Goal: Information Seeking & Learning: Check status

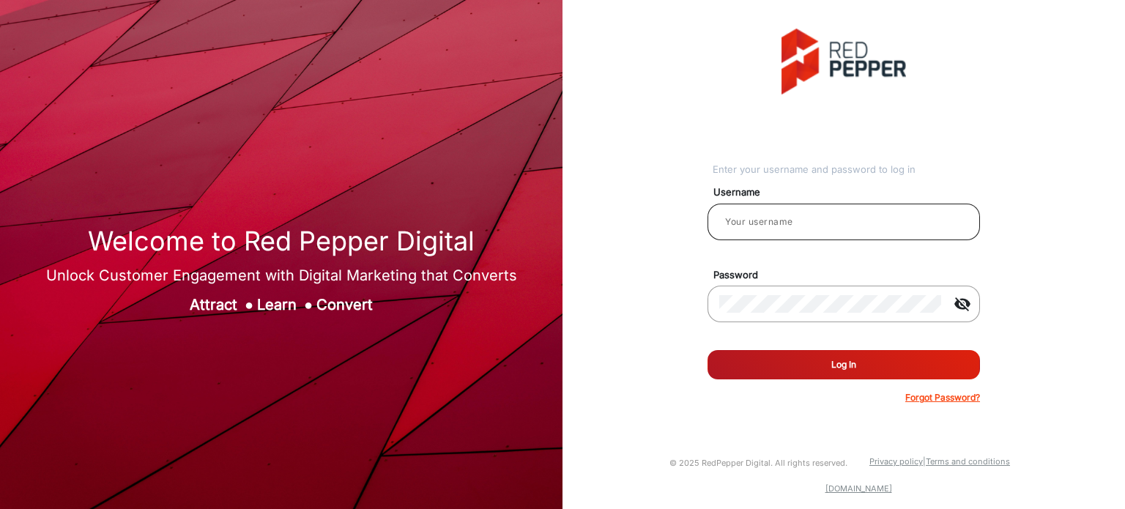
click at [893, 222] on input "email" at bounding box center [843, 222] width 249 height 18
type input "Rachael"
click at [803, 360] on button "Log In" at bounding box center [844, 364] width 273 height 29
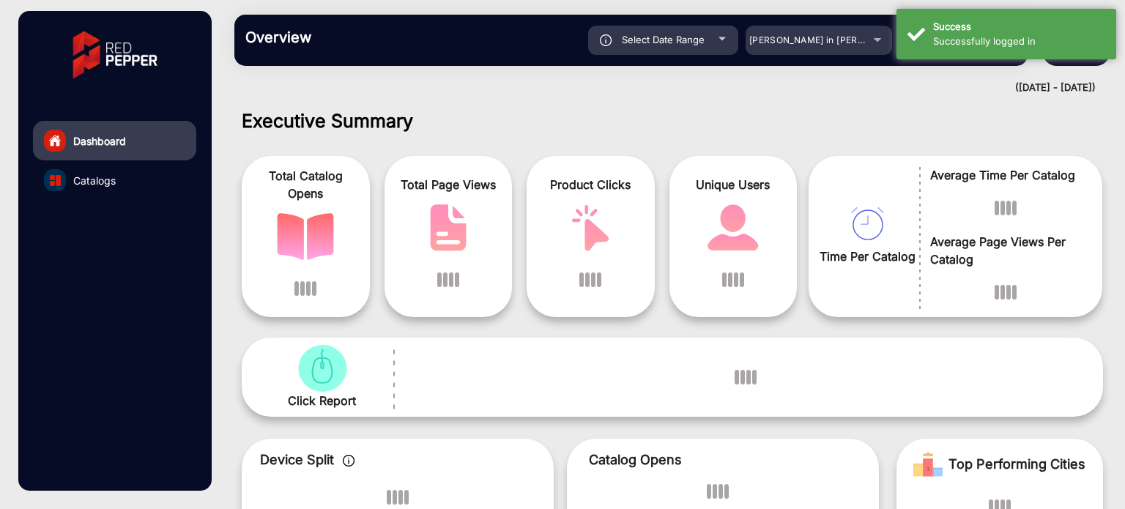
scroll to position [11, 0]
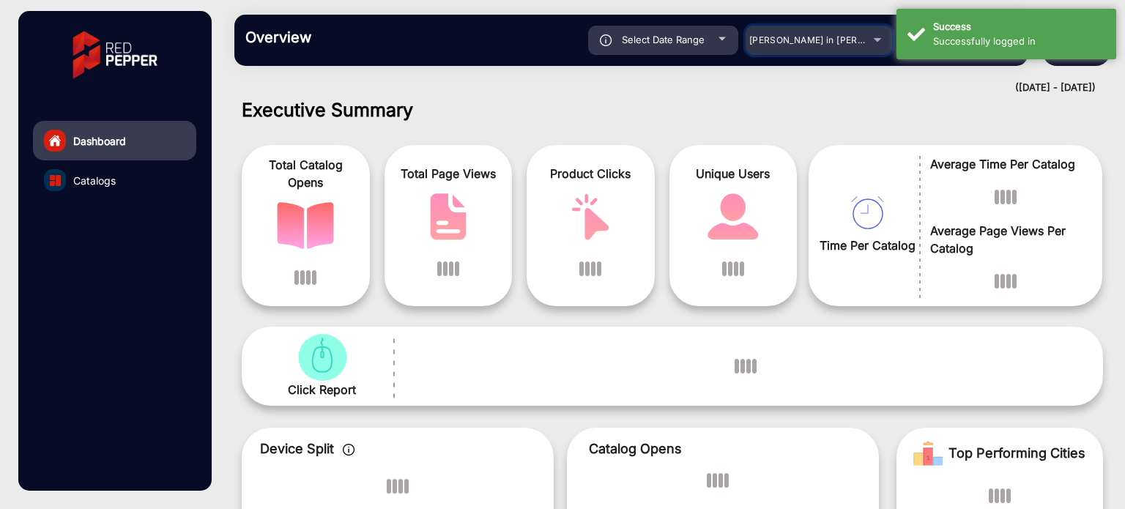
click at [883, 43] on div "[PERSON_NAME] in [PERSON_NAME]" at bounding box center [819, 40] width 147 height 18
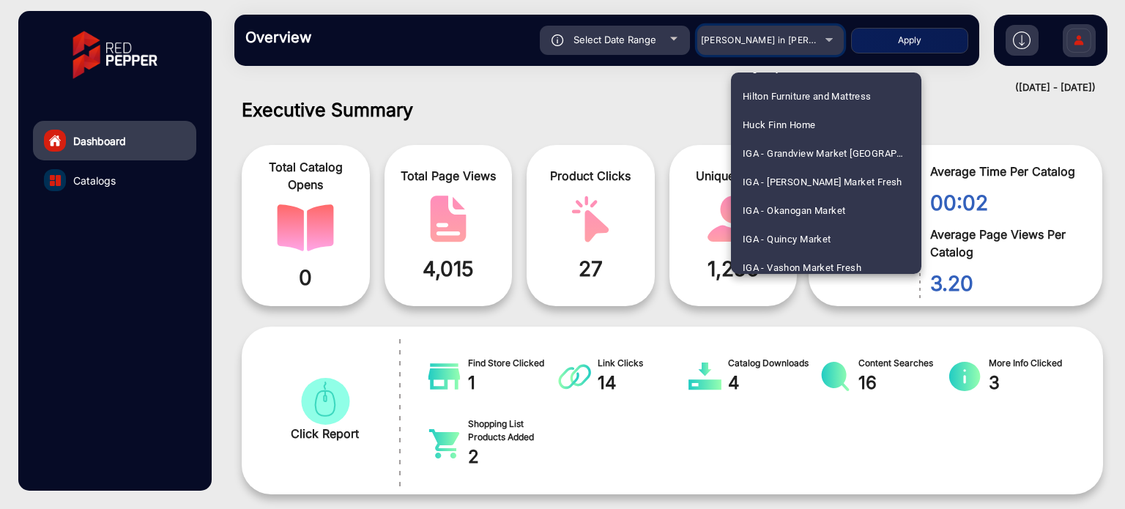
scroll to position [1978, 0]
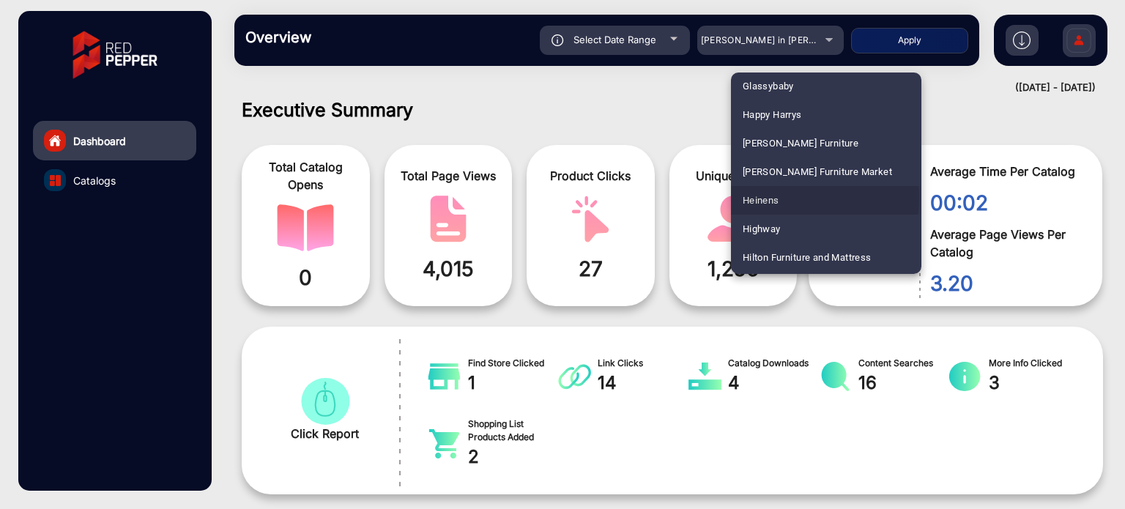
click at [797, 198] on mat-option "Heinens" at bounding box center [826, 200] width 190 height 29
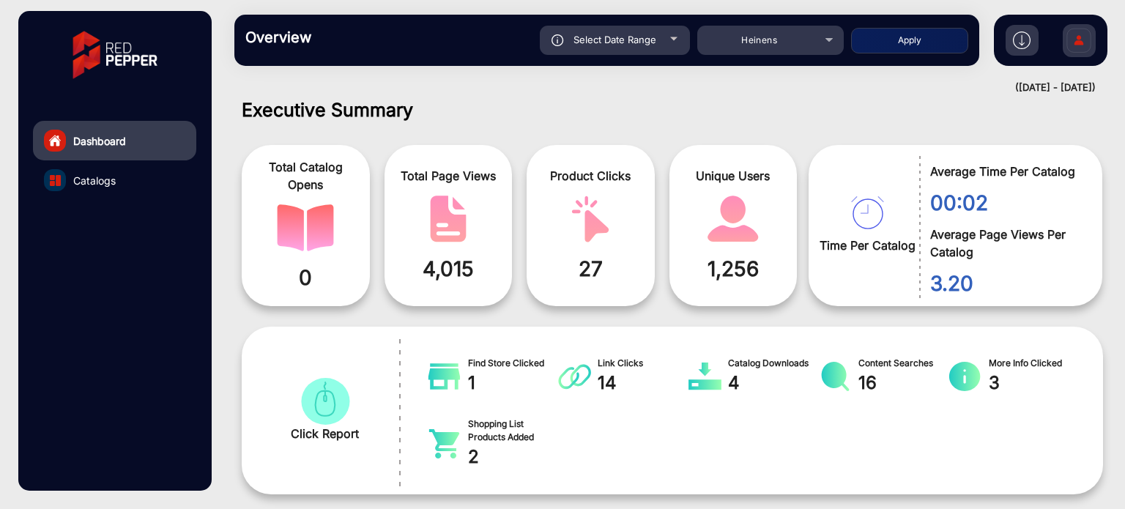
click at [888, 43] on button "Apply" at bounding box center [909, 41] width 117 height 26
type input "[DATE]"
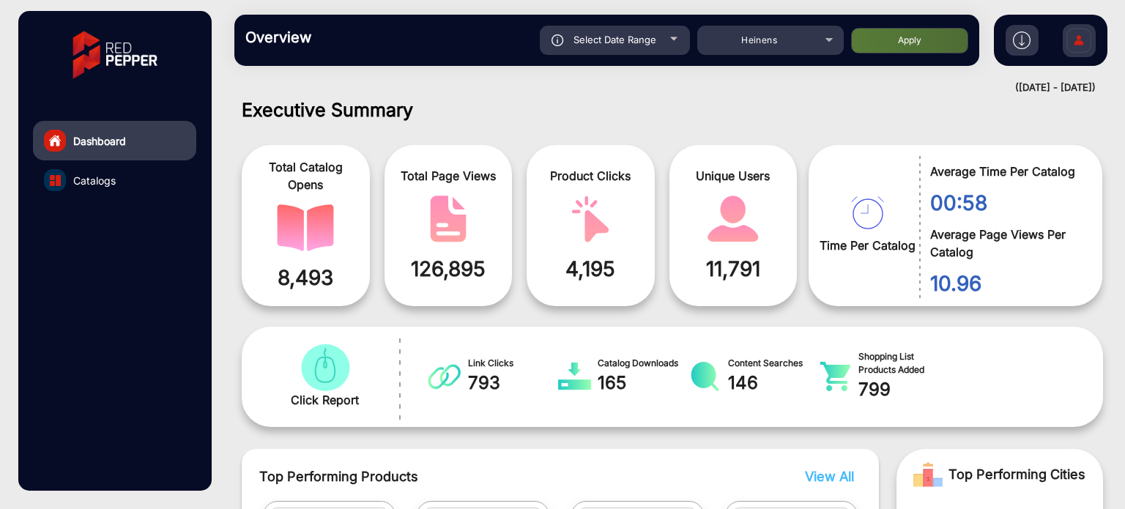
click at [667, 38] on div "Select Date Range" at bounding box center [615, 40] width 150 height 29
type input "[DATE]"
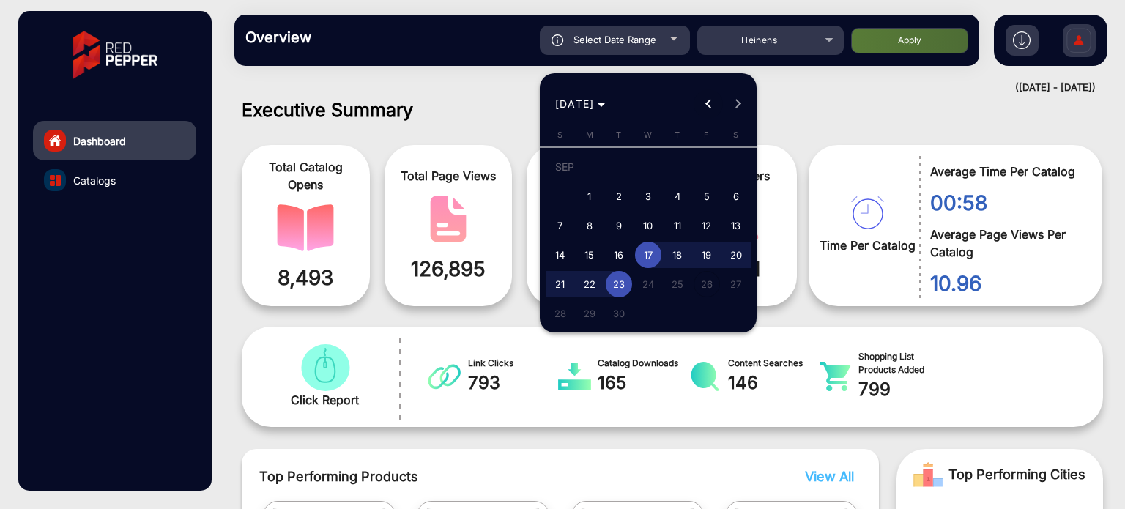
click at [712, 97] on span "Previous month" at bounding box center [708, 103] width 29 height 29
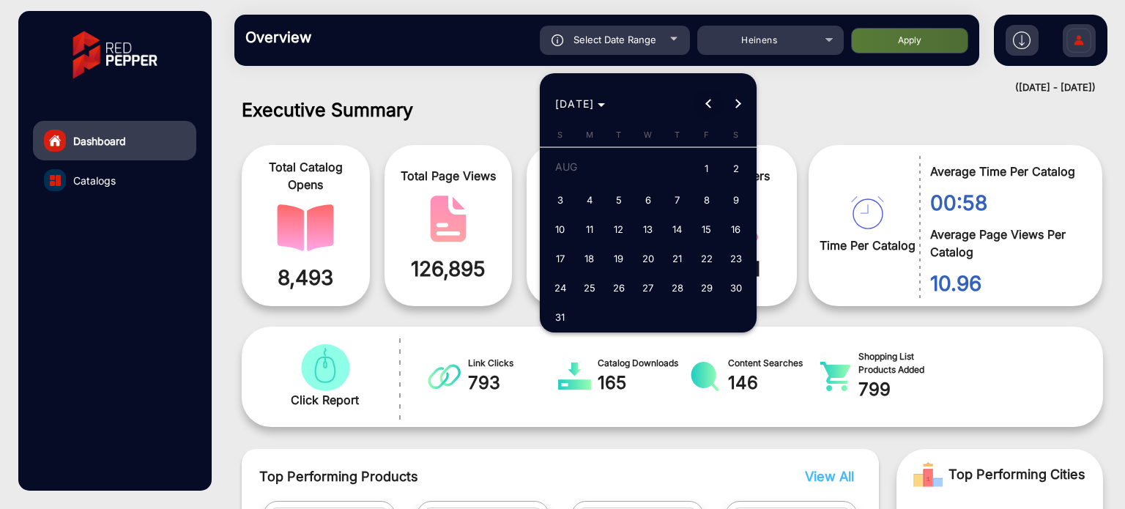
click at [710, 99] on button "Previous month" at bounding box center [708, 103] width 29 height 29
click at [626, 191] on span "1" at bounding box center [619, 196] width 26 height 26
type input "[DATE]"
click at [743, 101] on span "Next month" at bounding box center [737, 103] width 29 height 29
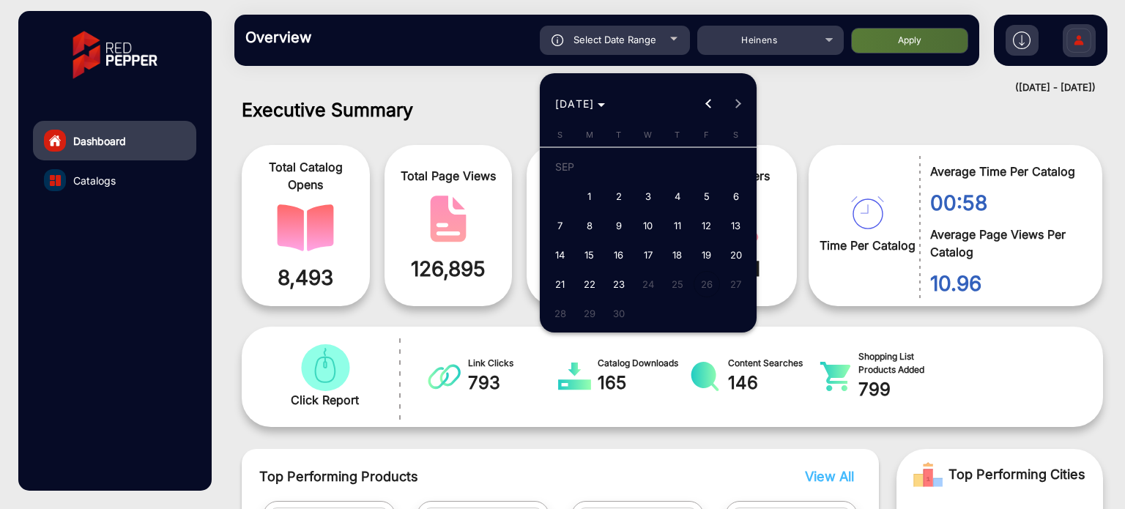
click at [743, 100] on div "[DATE] [DATE]" at bounding box center [649, 103] width 210 height 29
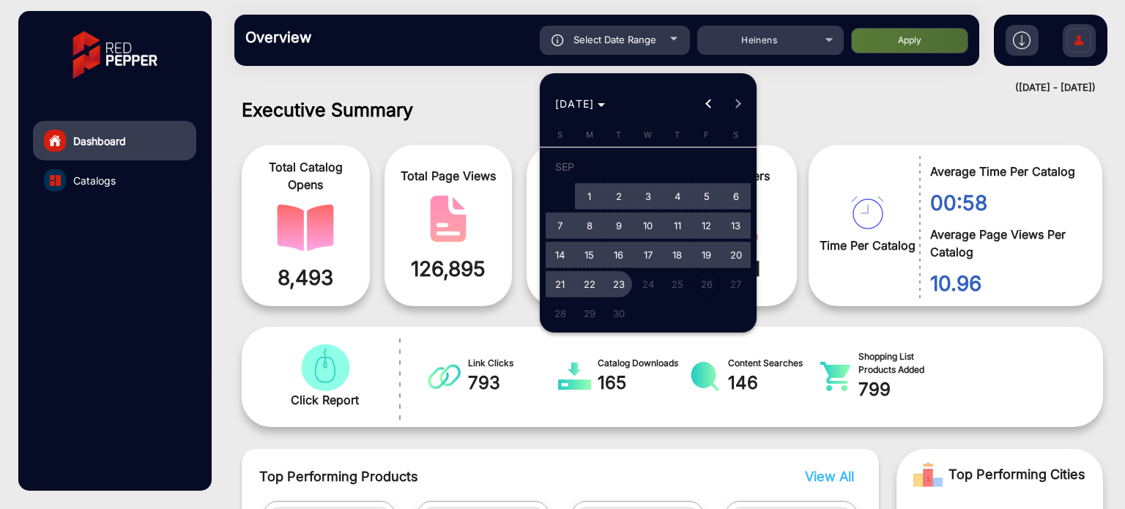
click at [621, 286] on span "23" at bounding box center [619, 284] width 26 height 26
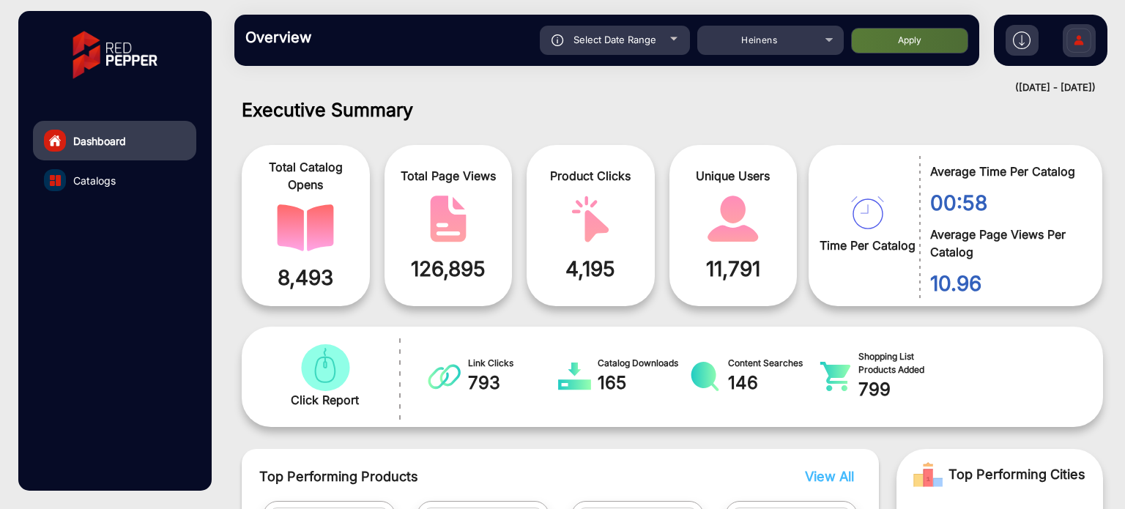
type input "[DATE]"
click at [862, 114] on h1 "Executive Summary" at bounding box center [672, 110] width 861 height 22
click at [916, 35] on button "Apply" at bounding box center [909, 41] width 117 height 26
type input "[DATE]"
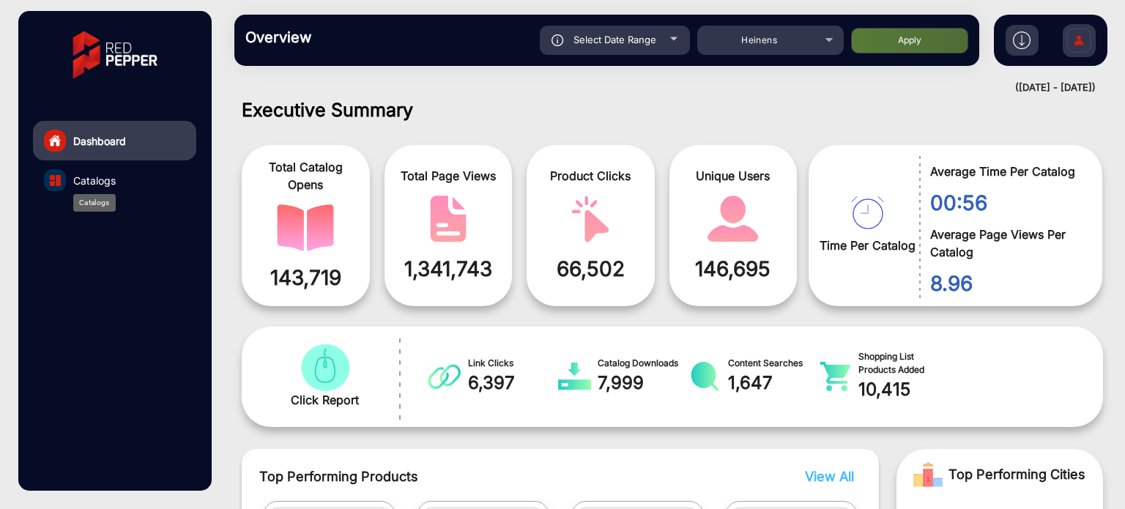
click at [87, 179] on span "Catalogs" at bounding box center [94, 180] width 42 height 15
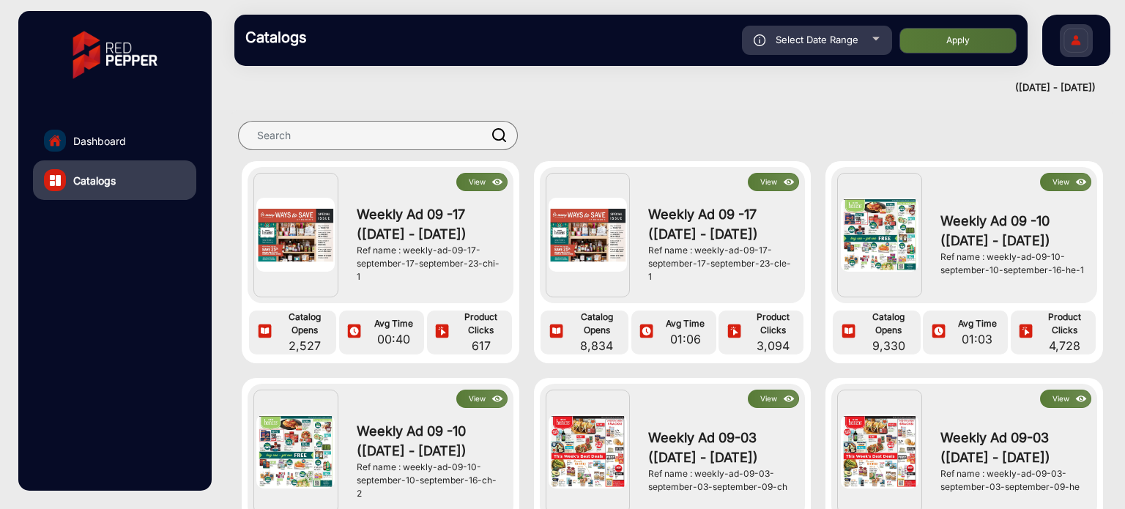
click at [877, 36] on div "Select Date Range" at bounding box center [817, 40] width 150 height 29
type input "[DATE]"
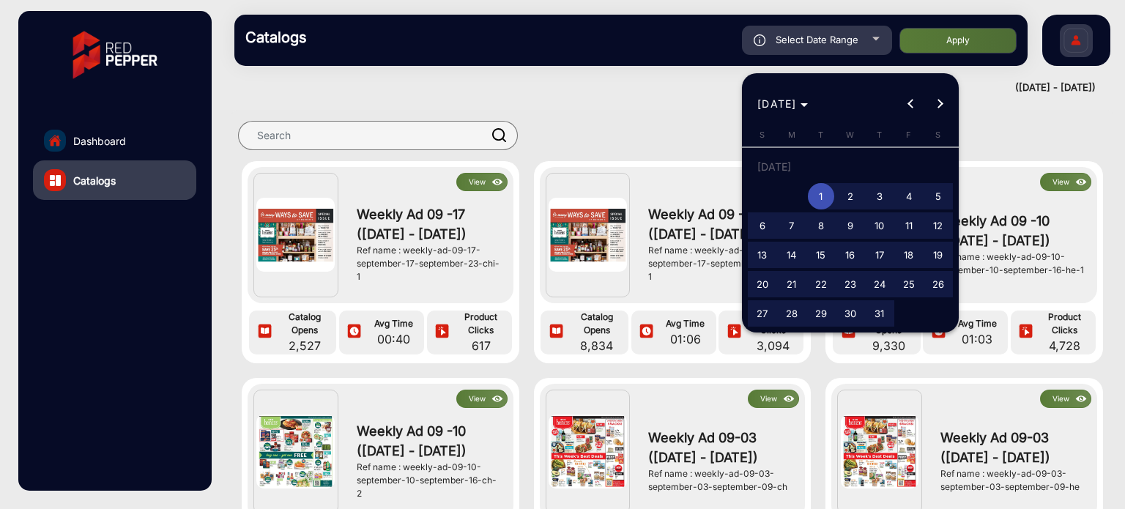
click at [978, 30] on div at bounding box center [562, 254] width 1125 height 509
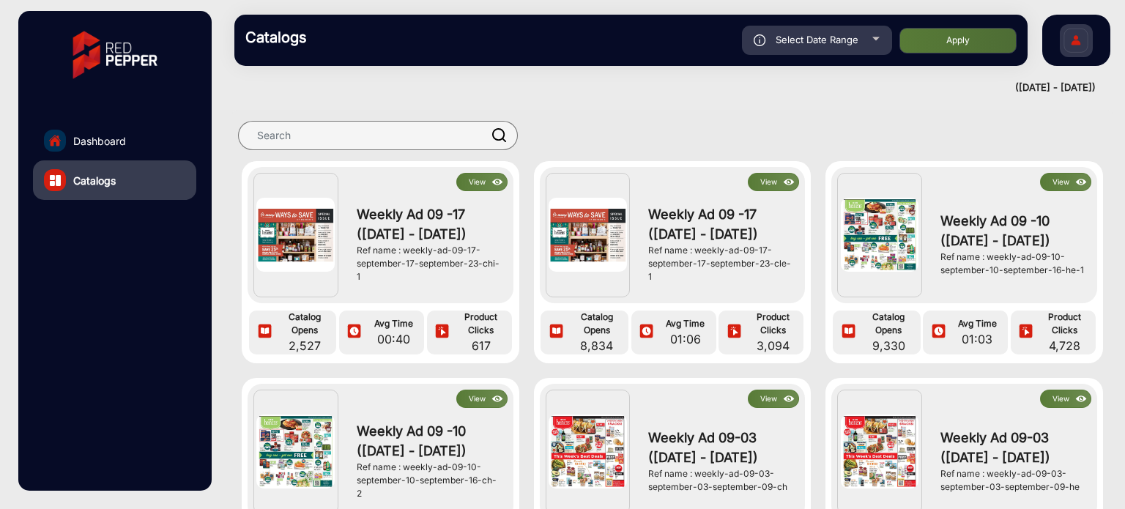
click at [974, 38] on button "Apply" at bounding box center [958, 41] width 117 height 26
type input "[DATE]"
click at [483, 176] on button "View" at bounding box center [481, 182] width 51 height 18
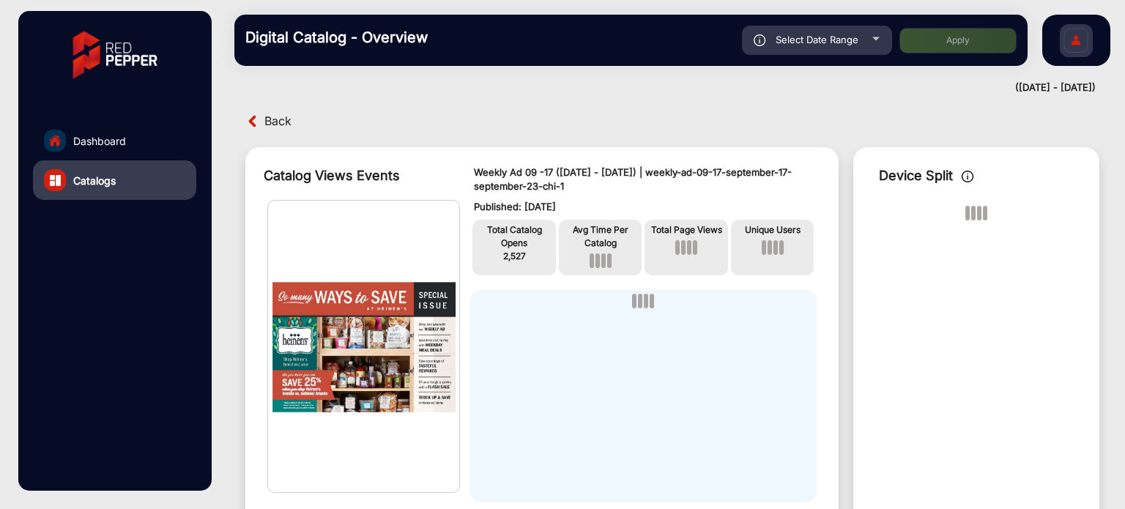
scroll to position [11, 0]
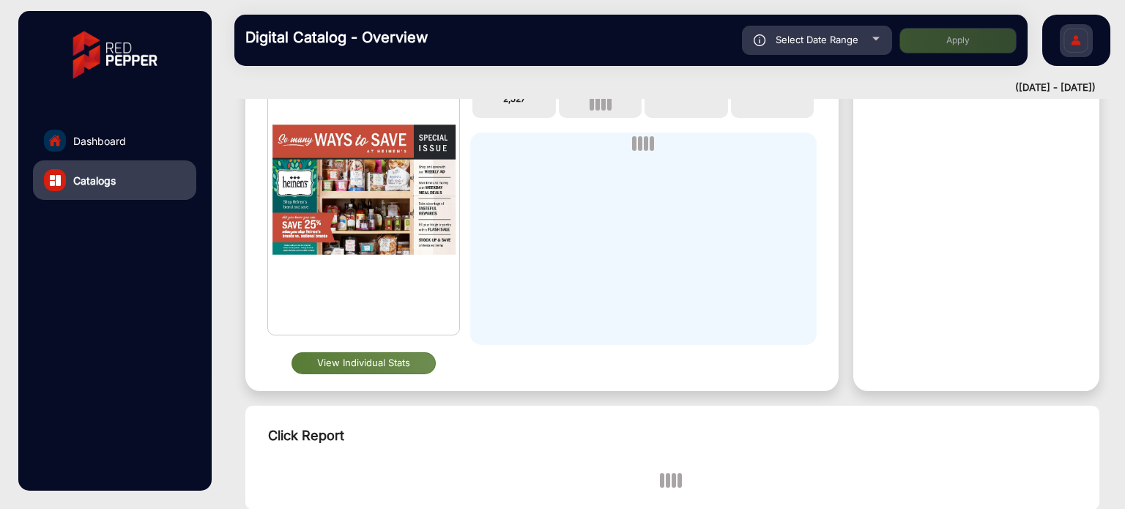
click at [377, 360] on button "View Individual Stats" at bounding box center [364, 363] width 144 height 22
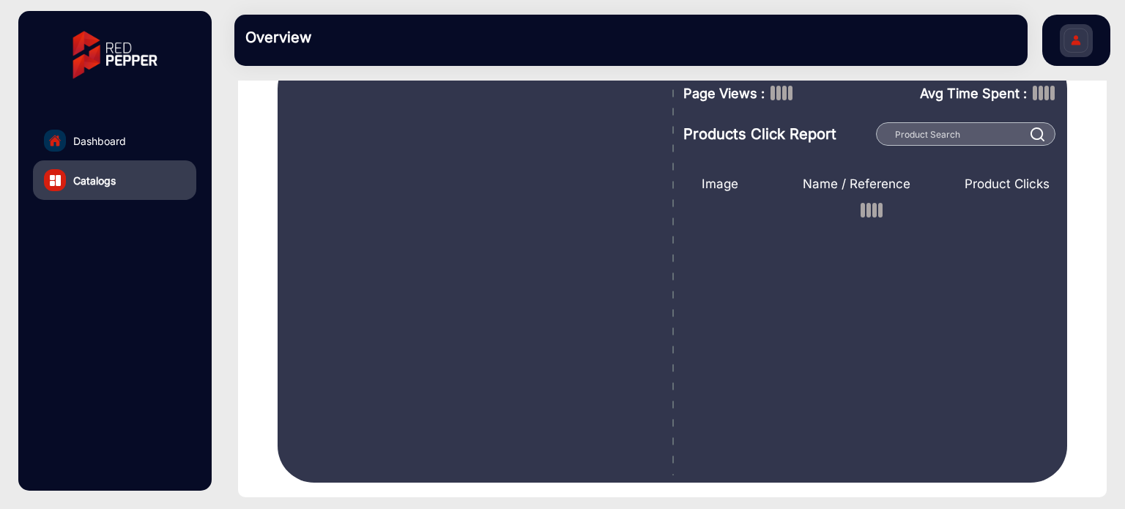
scroll to position [216, 0]
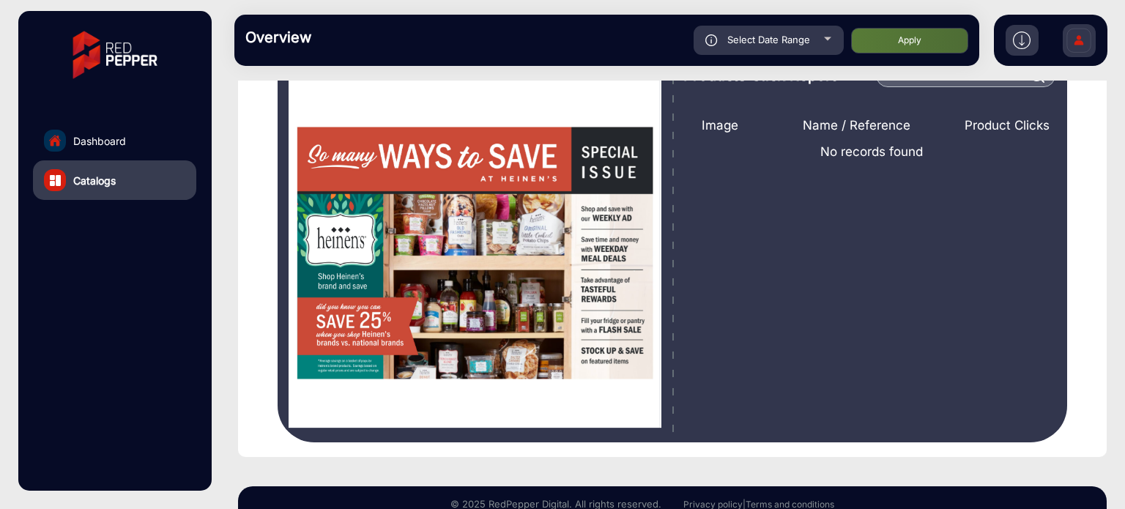
click at [1100, 105] on section "Back ([DATE] - [DATE]) Weekly Ad 09 -17 ([DATE] - [DATE]) weekly-ad-09-17-septe…" at bounding box center [672, 166] width 869 height 582
click at [118, 179] on link "Catalogs" at bounding box center [114, 180] width 163 height 40
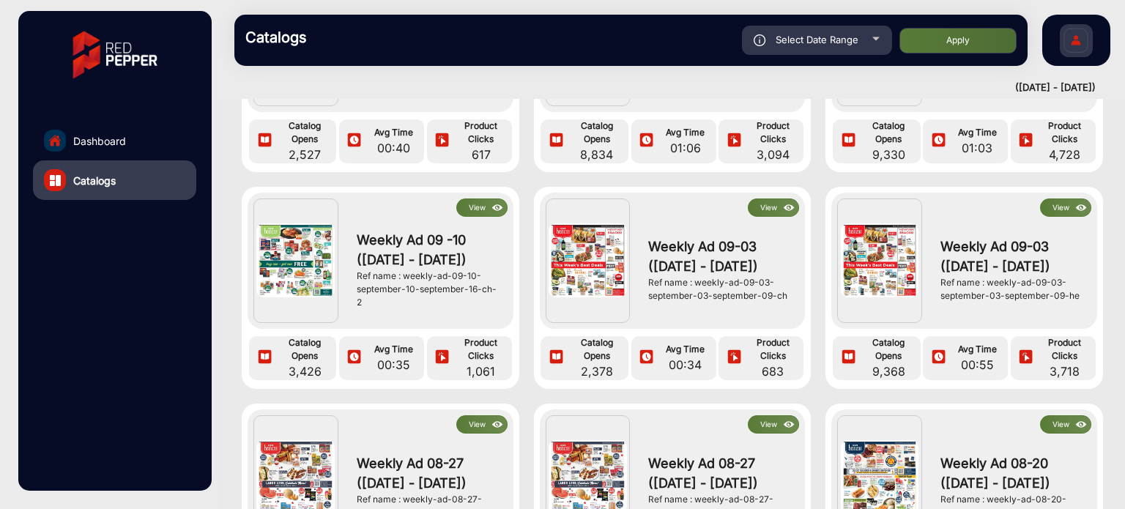
scroll to position [220, 0]
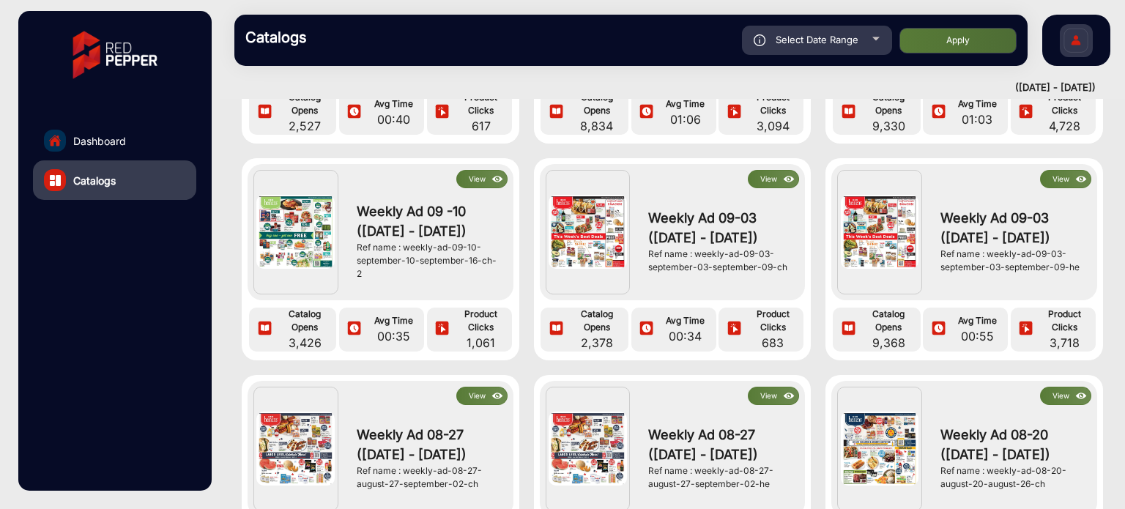
click at [489, 180] on img at bounding box center [497, 179] width 17 height 16
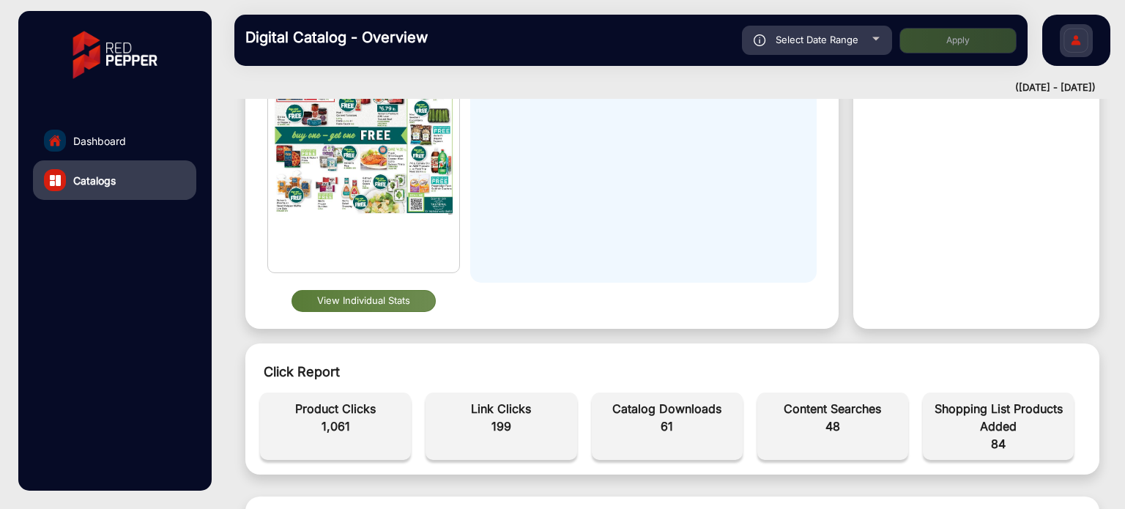
scroll to position [11, 0]
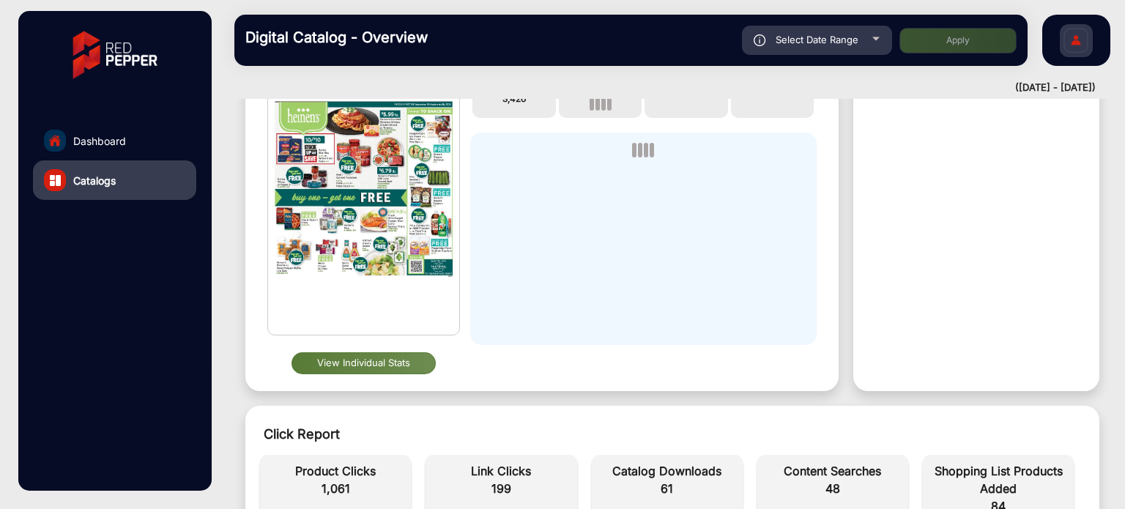
click at [396, 362] on button "View Individual Stats" at bounding box center [364, 363] width 144 height 22
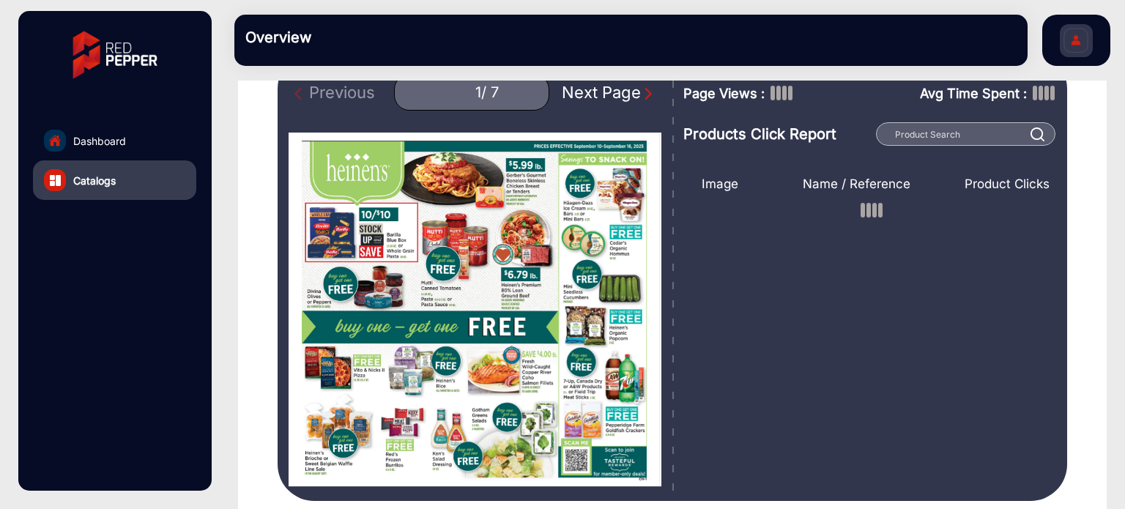
click at [641, 90] on img "Next Page" at bounding box center [648, 93] width 15 height 15
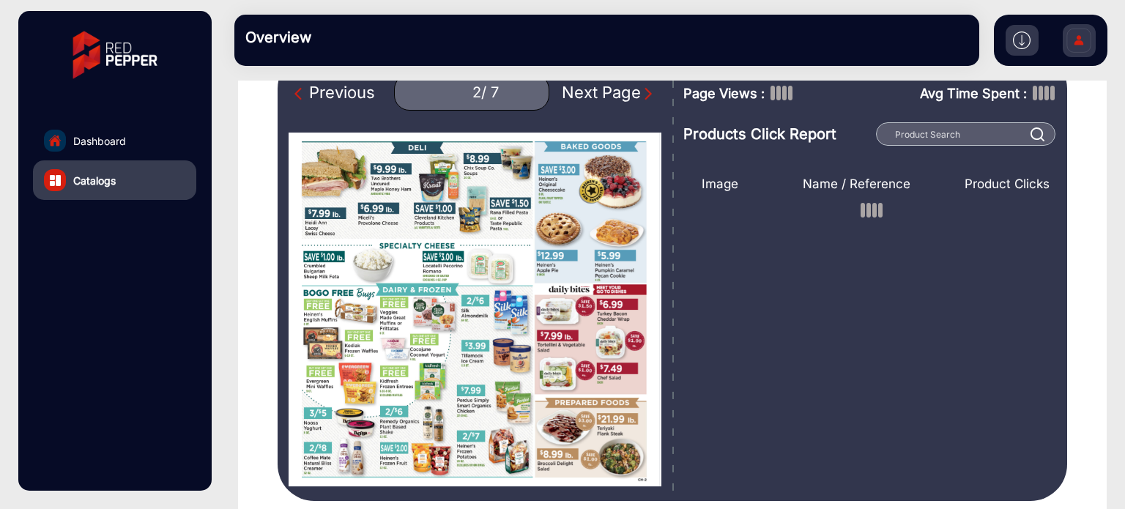
click at [641, 89] on img "Next Page" at bounding box center [648, 93] width 15 height 15
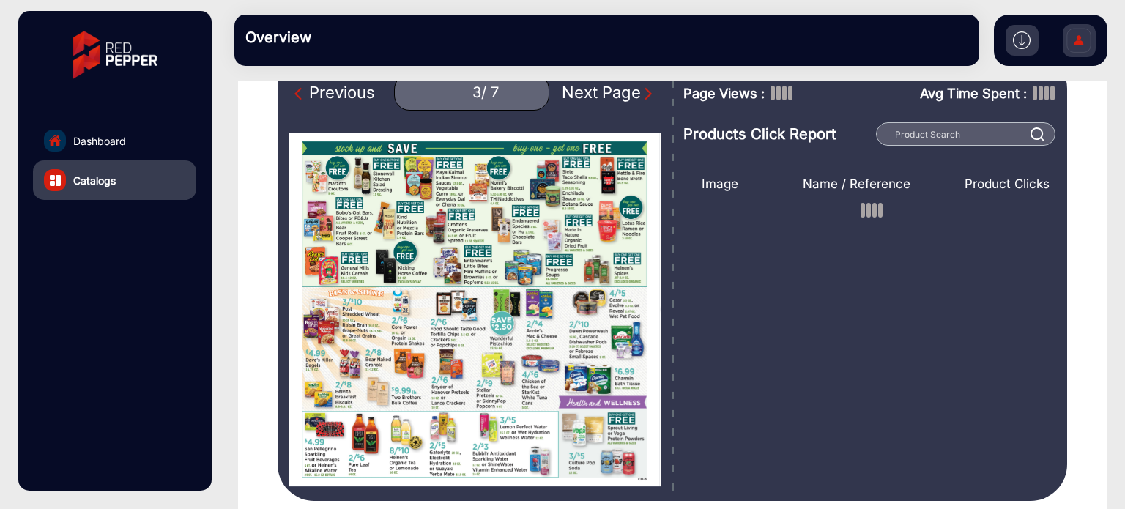
click at [641, 89] on img "Next Page" at bounding box center [648, 93] width 15 height 15
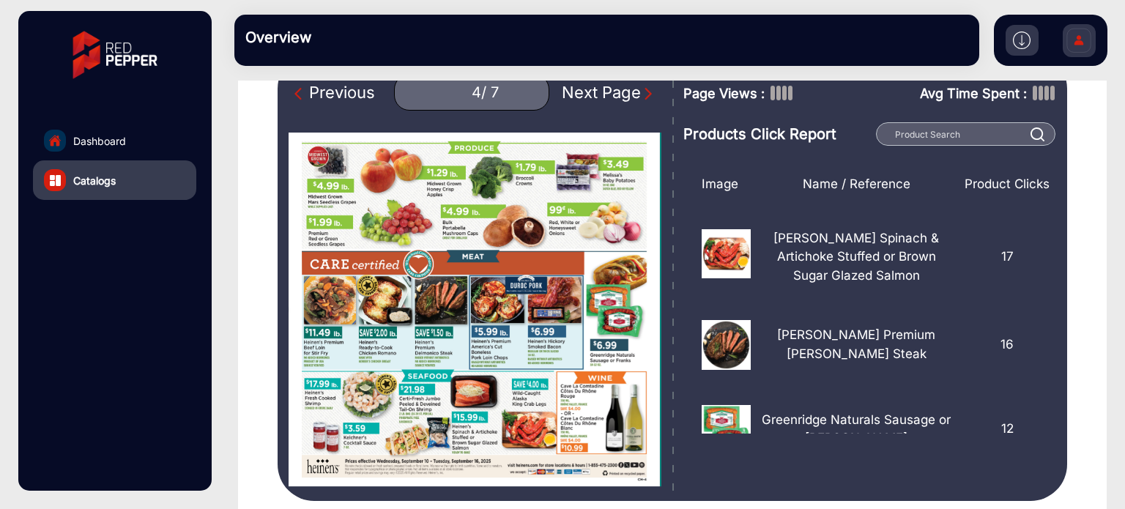
click at [641, 89] on img "Next Page" at bounding box center [648, 93] width 15 height 15
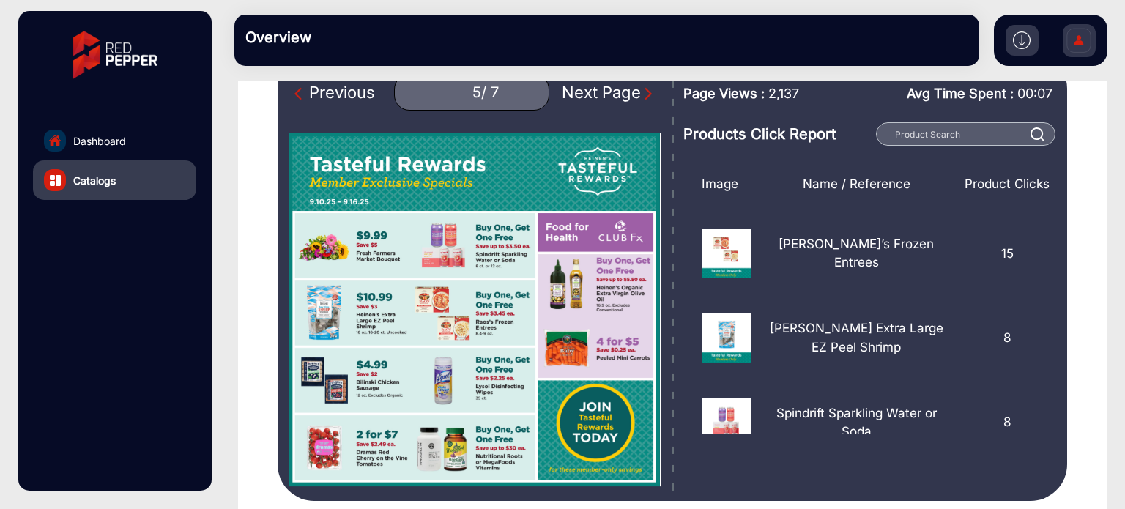
click at [641, 89] on img "Next Page" at bounding box center [648, 93] width 15 height 15
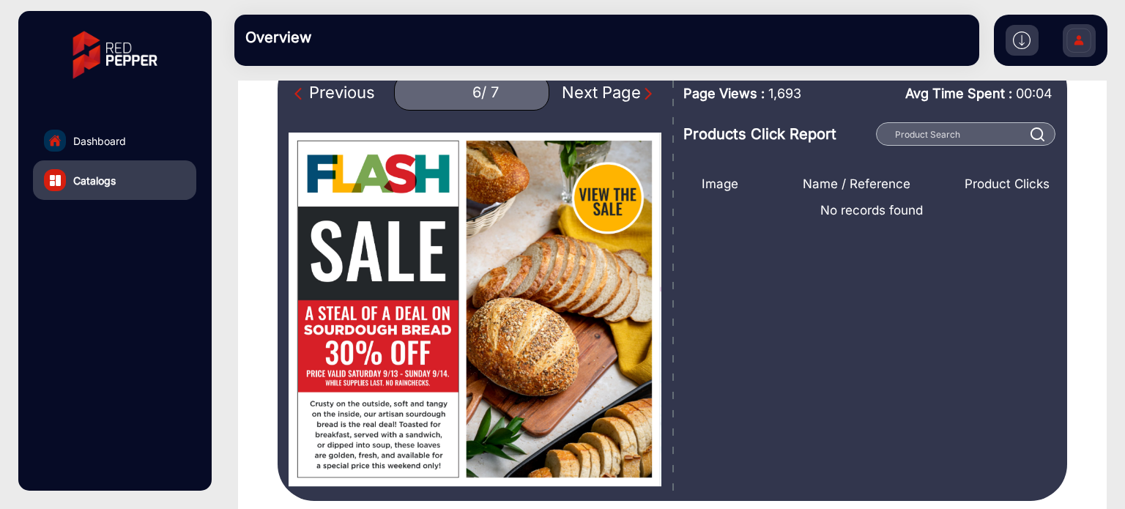
click at [641, 89] on img "Next Page" at bounding box center [648, 93] width 15 height 15
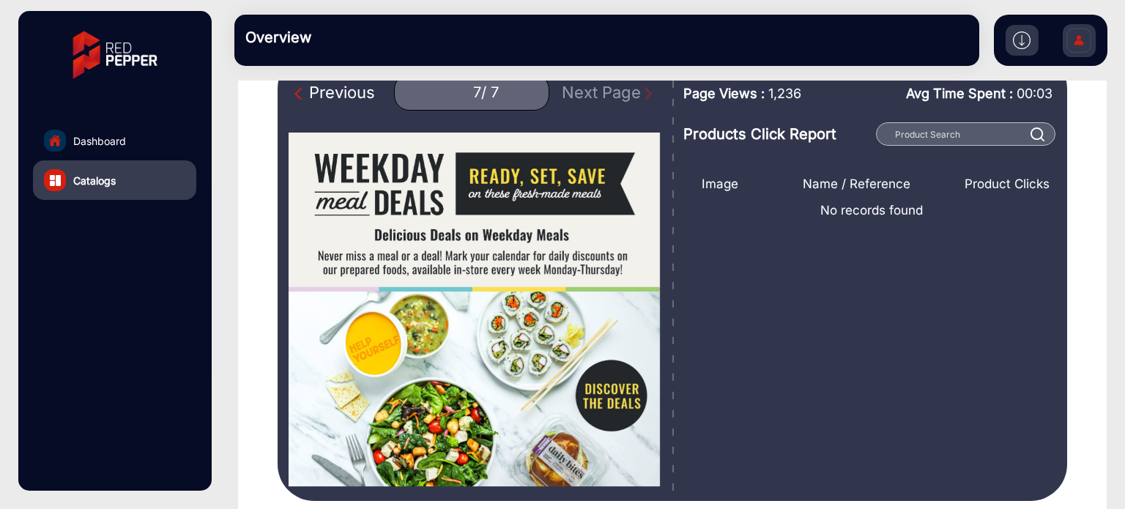
click at [633, 89] on div "Previous 7 / 7 Next Page" at bounding box center [475, 92] width 373 height 37
click at [356, 86] on div "Previous" at bounding box center [334, 93] width 81 height 24
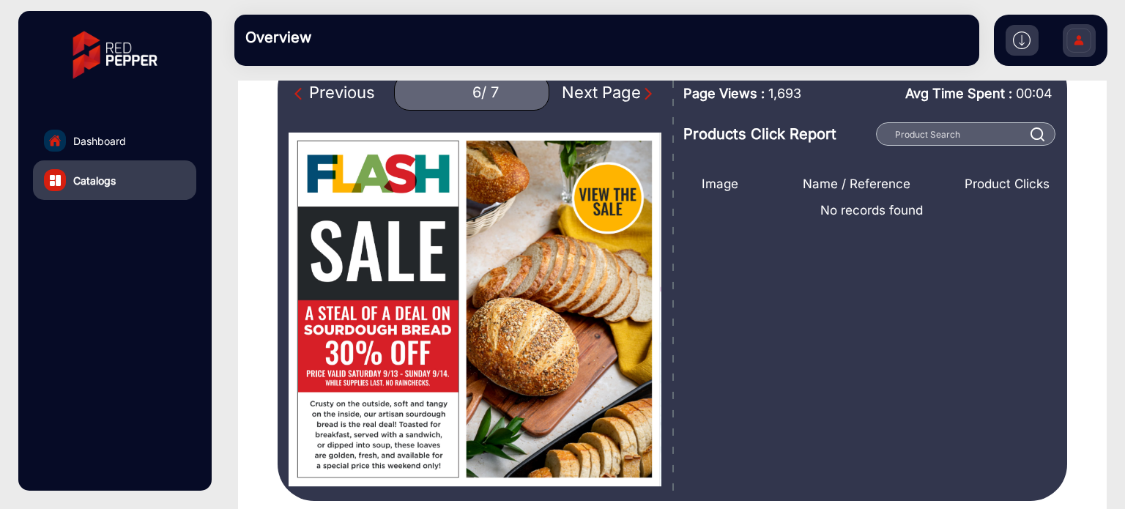
click at [354, 87] on div "Previous" at bounding box center [334, 93] width 81 height 24
type input "5"
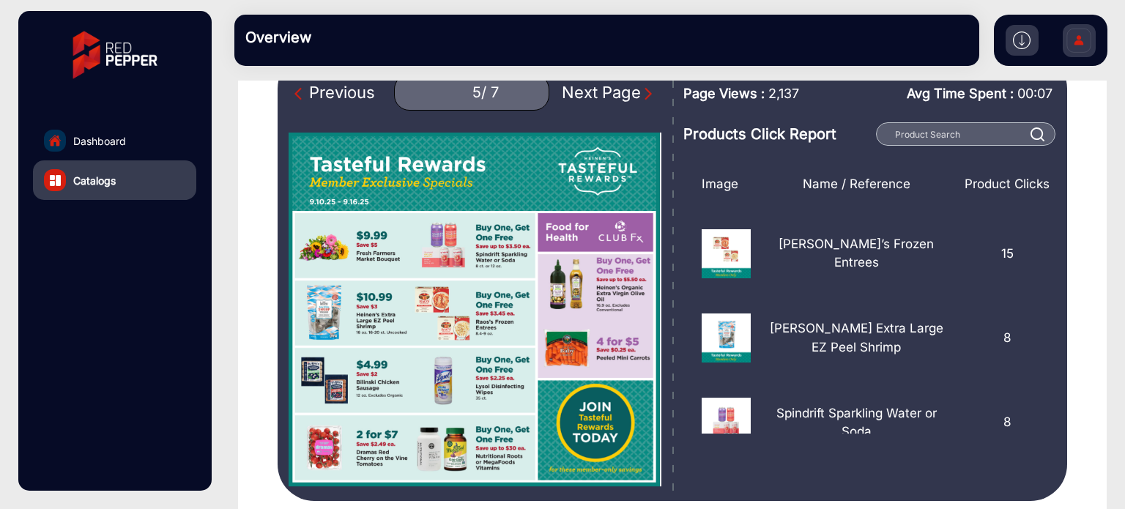
click at [1080, 109] on section "Back ([DATE] - [DATE]) Weekly Ad 09 -10 ([DATE] - [DATE]) weekly-ad-09-10-septe…" at bounding box center [672, 225] width 869 height 582
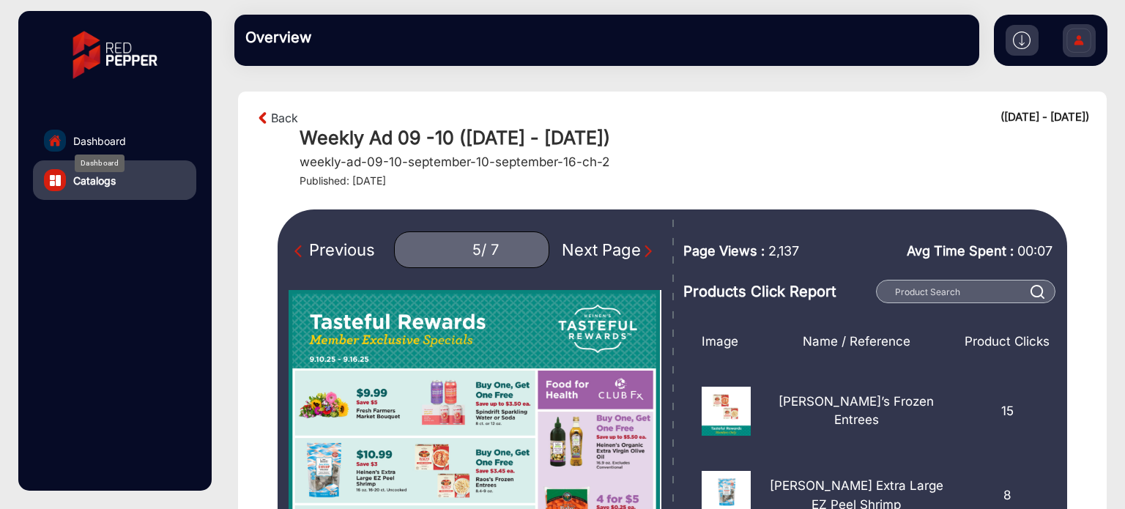
click at [105, 141] on span "Dashboard" at bounding box center [99, 140] width 53 height 15
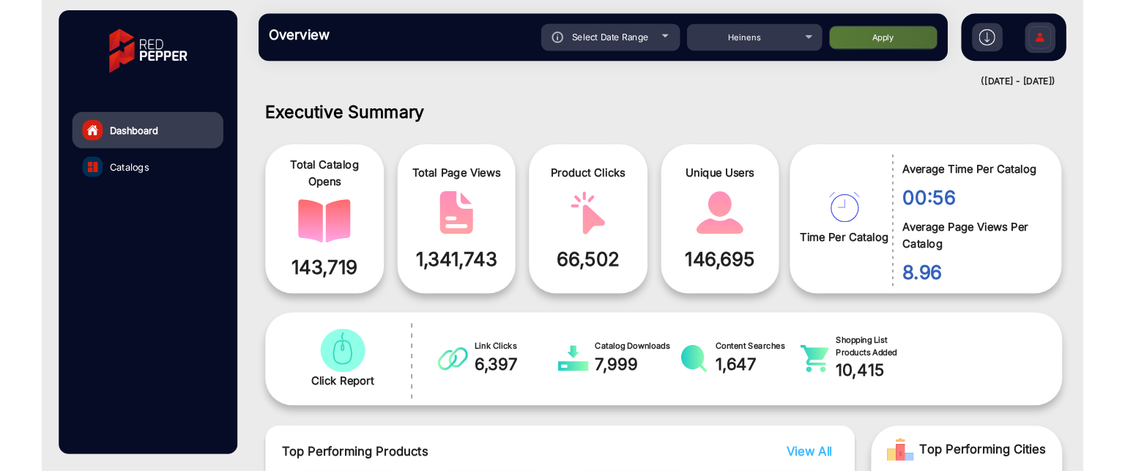
scroll to position [11, 0]
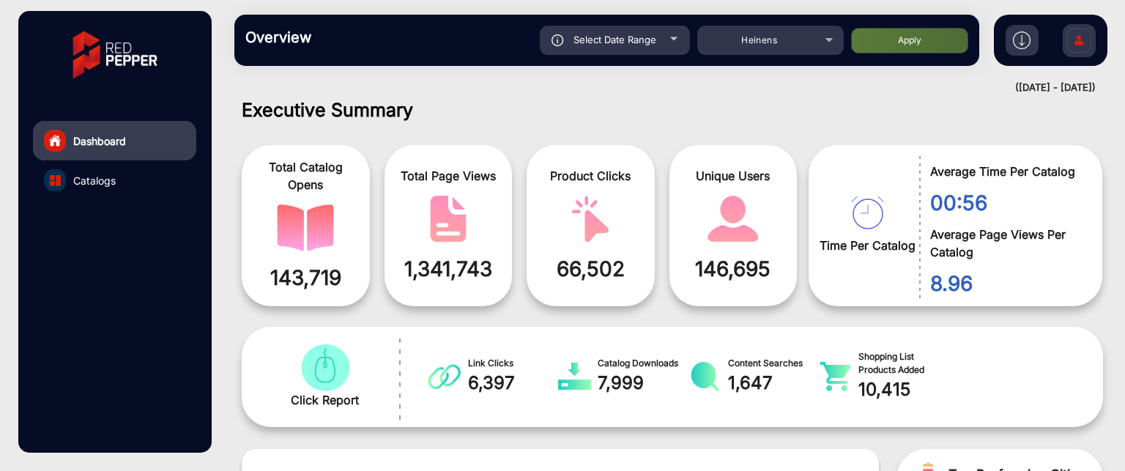
click at [627, 117] on h1 "Executive Summary" at bounding box center [672, 110] width 861 height 22
click at [670, 42] on div "Select Date Range" at bounding box center [615, 40] width 150 height 29
type input "[DATE]"
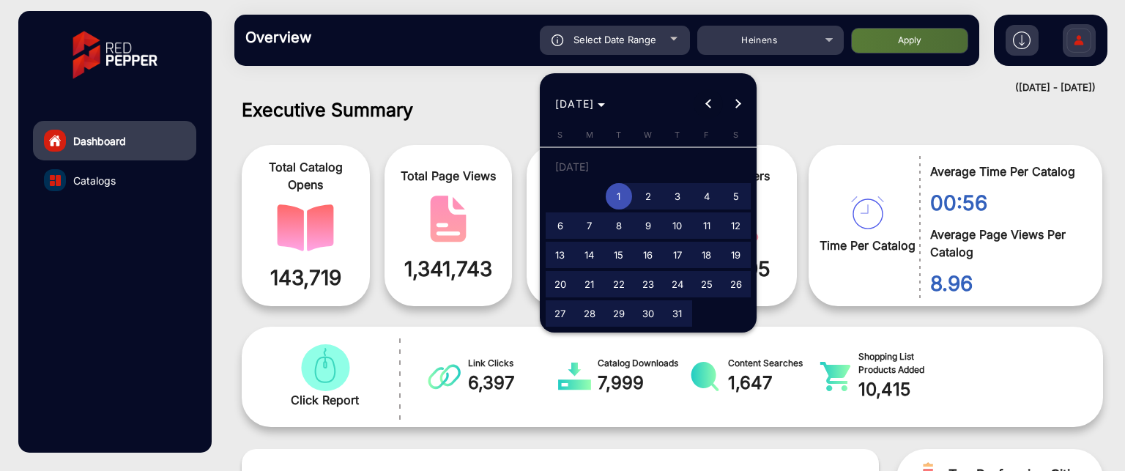
click at [711, 105] on button "Previous month" at bounding box center [708, 103] width 29 height 29
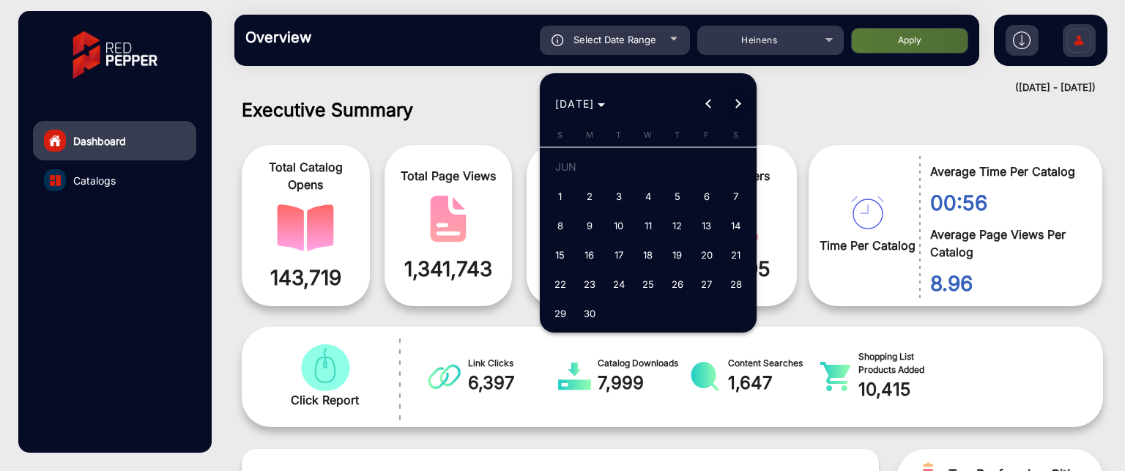
click at [743, 108] on span "Next month" at bounding box center [737, 103] width 29 height 29
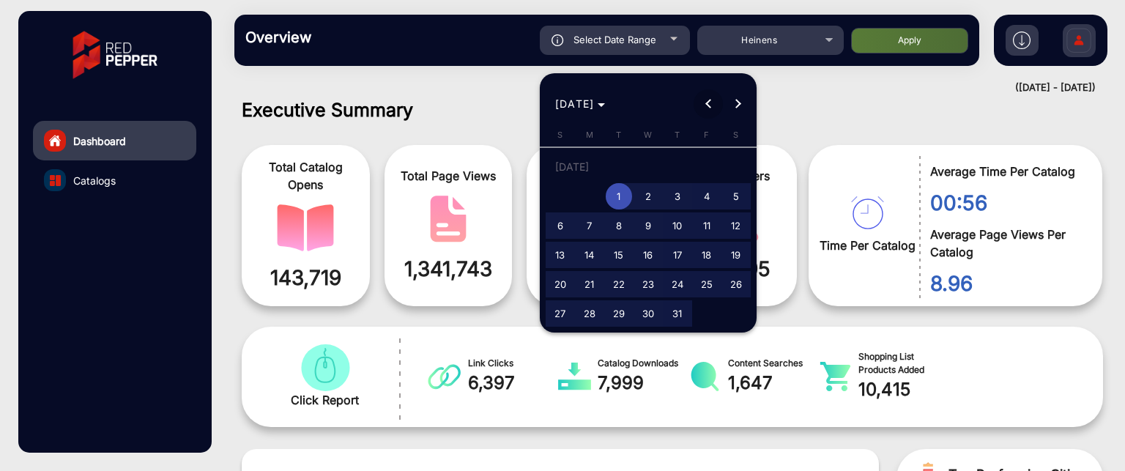
click at [713, 111] on span "Previous month" at bounding box center [708, 103] width 29 height 29
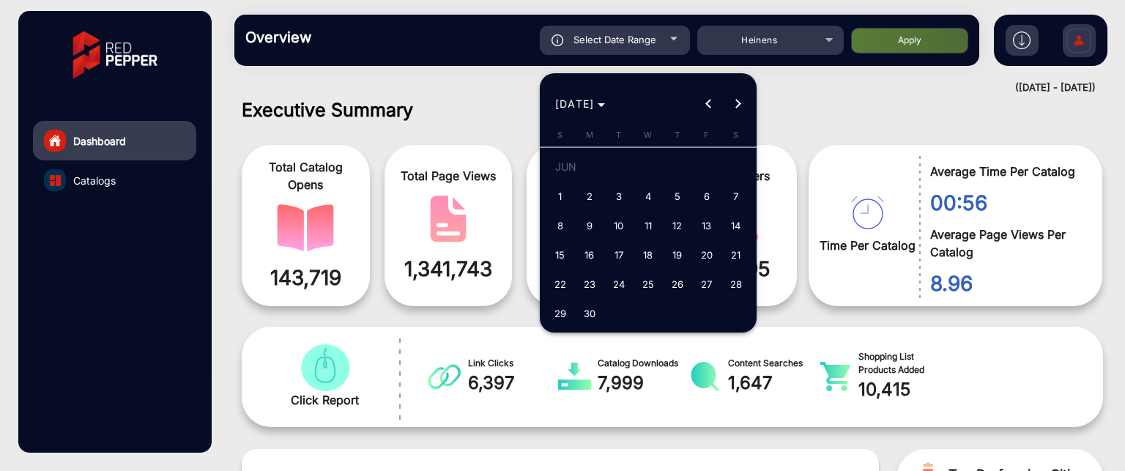
click at [566, 201] on span "1" at bounding box center [560, 196] width 26 height 26
type input "[DATE]"
click at [737, 105] on button "Next month" at bounding box center [737, 103] width 29 height 29
click at [746, 100] on span "Next month" at bounding box center [737, 103] width 29 height 29
click at [732, 105] on span "Next month" at bounding box center [737, 103] width 29 height 29
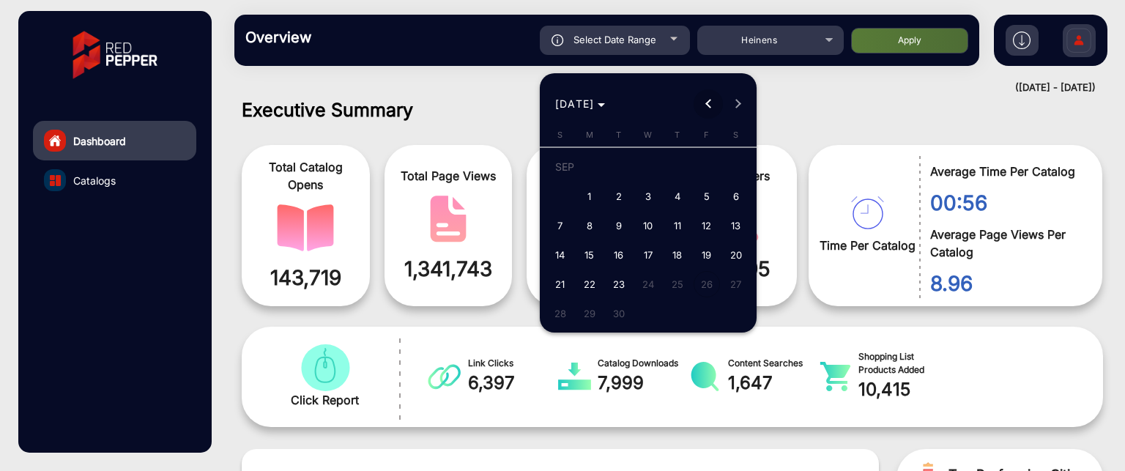
click at [704, 108] on span "Previous month" at bounding box center [708, 103] width 29 height 29
click at [704, 106] on span "Previous month" at bounding box center [708, 103] width 29 height 29
click at [711, 102] on button "Previous month" at bounding box center [708, 103] width 29 height 29
click at [113, 182] on div at bounding box center [562, 235] width 1125 height 471
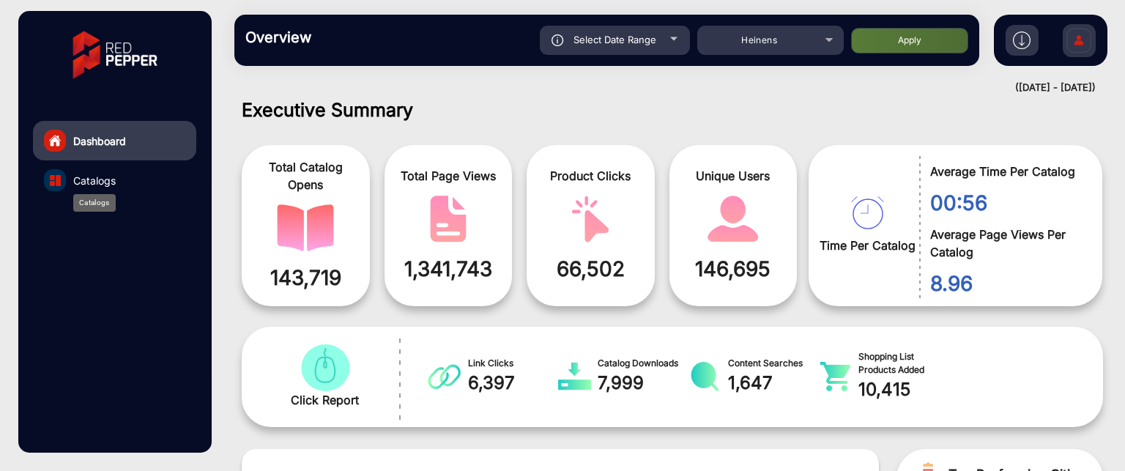
click at [97, 182] on span "Catalogs" at bounding box center [94, 180] width 42 height 15
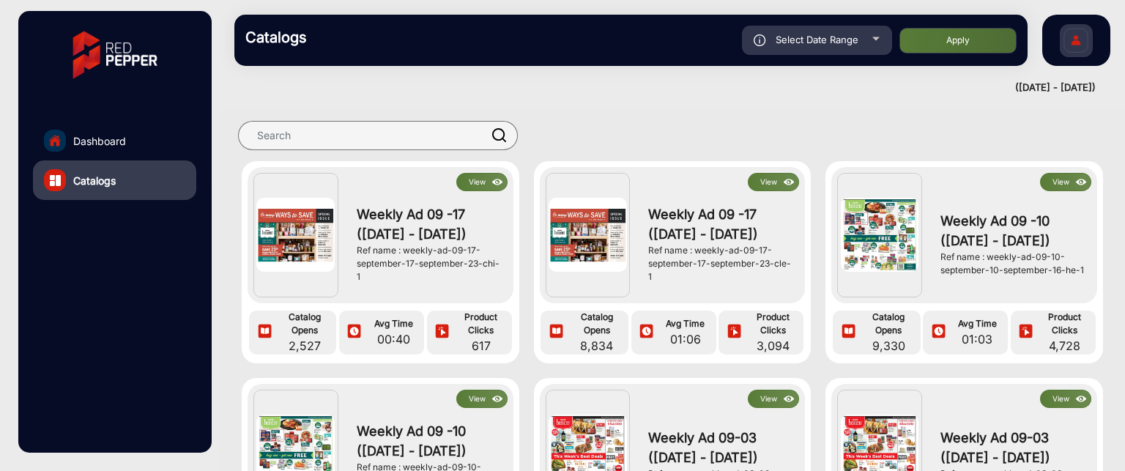
click at [853, 42] on span "Select Date Range" at bounding box center [817, 40] width 83 height 12
type input "[DATE]"
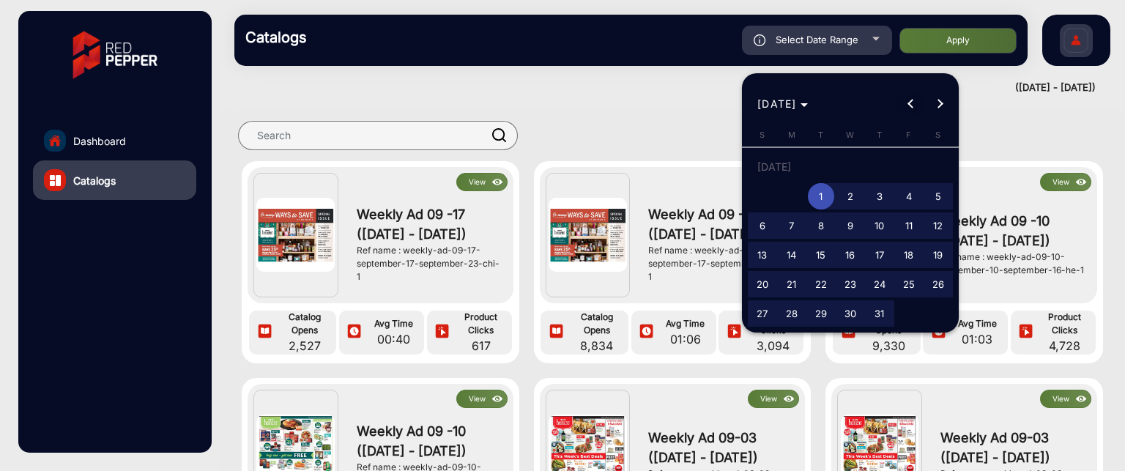
click at [913, 102] on button "Previous month" at bounding box center [911, 103] width 29 height 29
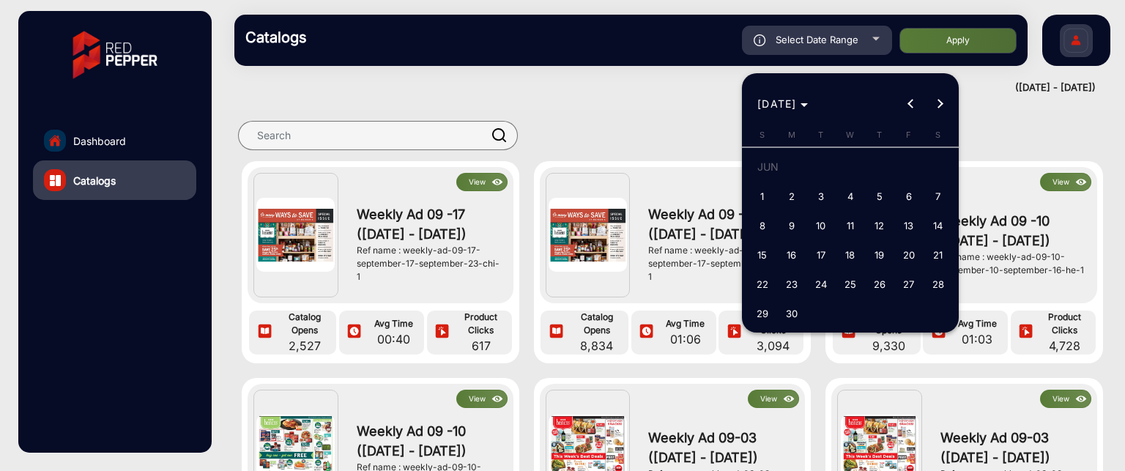
click at [760, 190] on span "1" at bounding box center [762, 196] width 26 height 26
type input "[DATE]"
click at [938, 97] on span "Next month" at bounding box center [940, 103] width 29 height 29
click at [944, 102] on span "Next month" at bounding box center [940, 103] width 29 height 29
click at [944, 100] on span "Next month" at bounding box center [940, 103] width 29 height 29
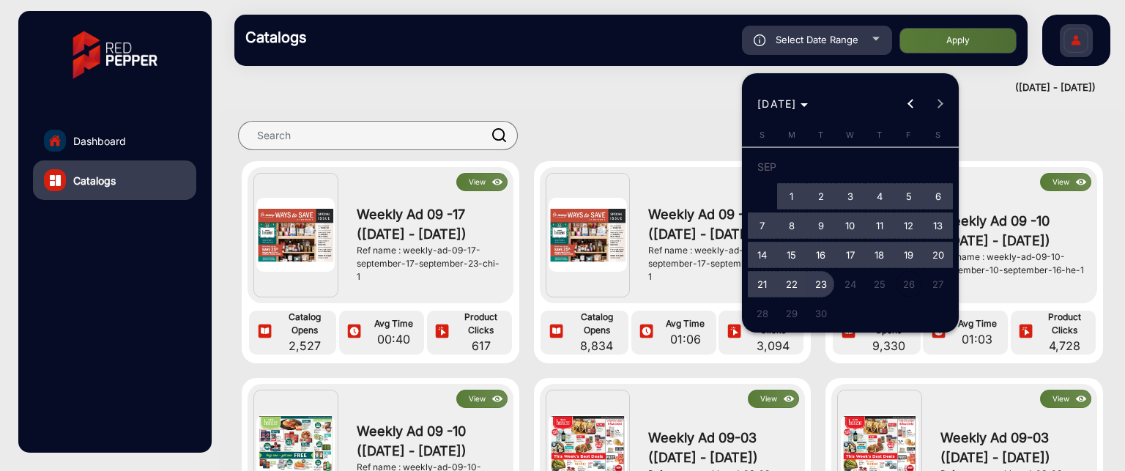
click at [829, 282] on span "23" at bounding box center [821, 284] width 26 height 26
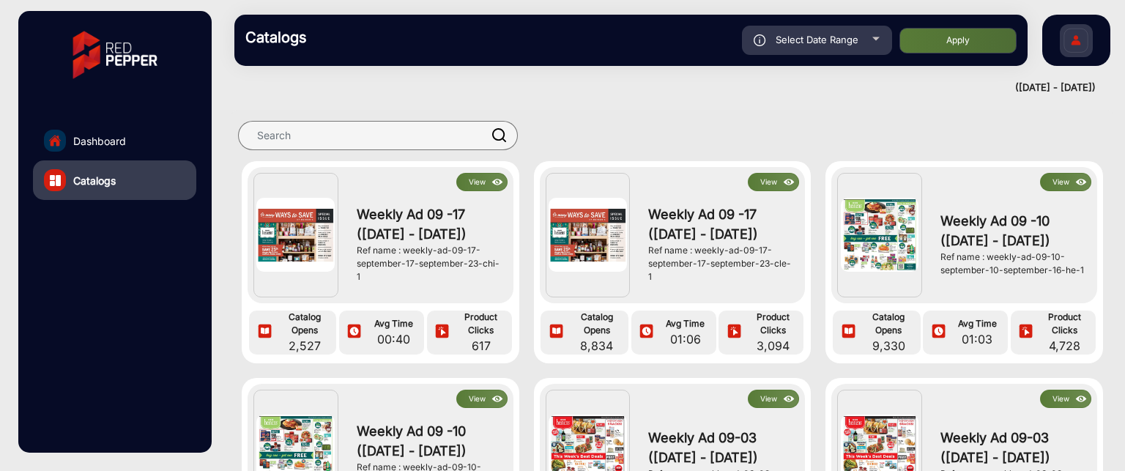
type input "[DATE]"
click at [981, 41] on button "Apply" at bounding box center [958, 41] width 117 height 26
type input "[DATE]"
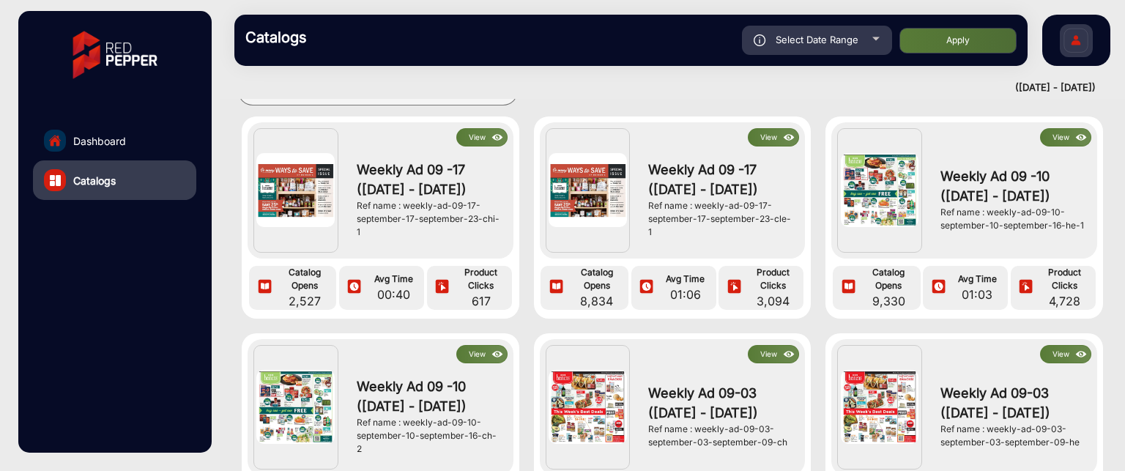
scroll to position [11, 0]
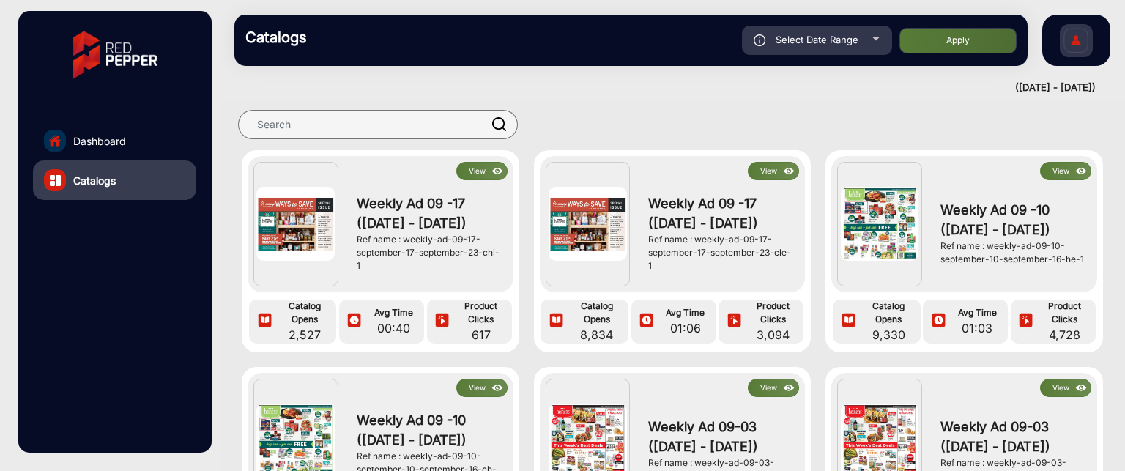
click at [776, 171] on button "View" at bounding box center [773, 171] width 51 height 18
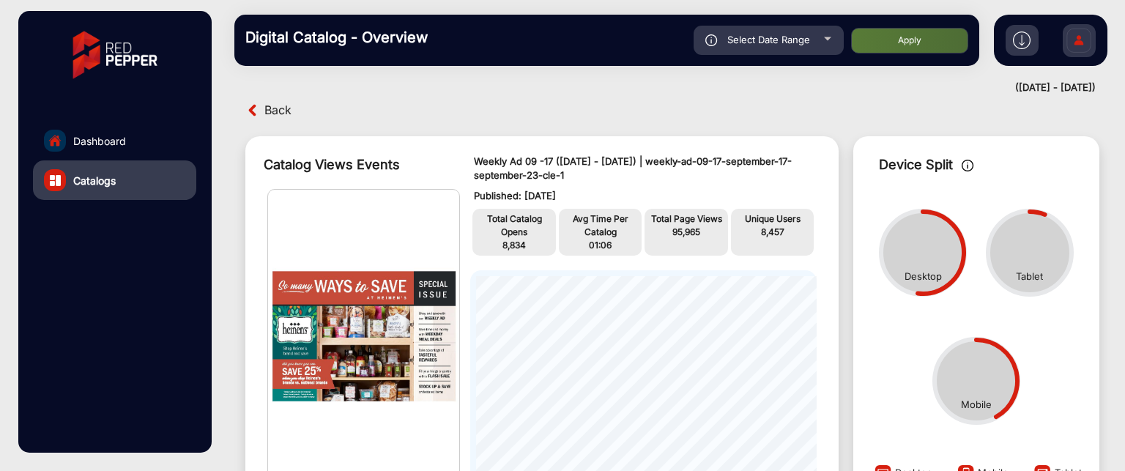
scroll to position [84, 0]
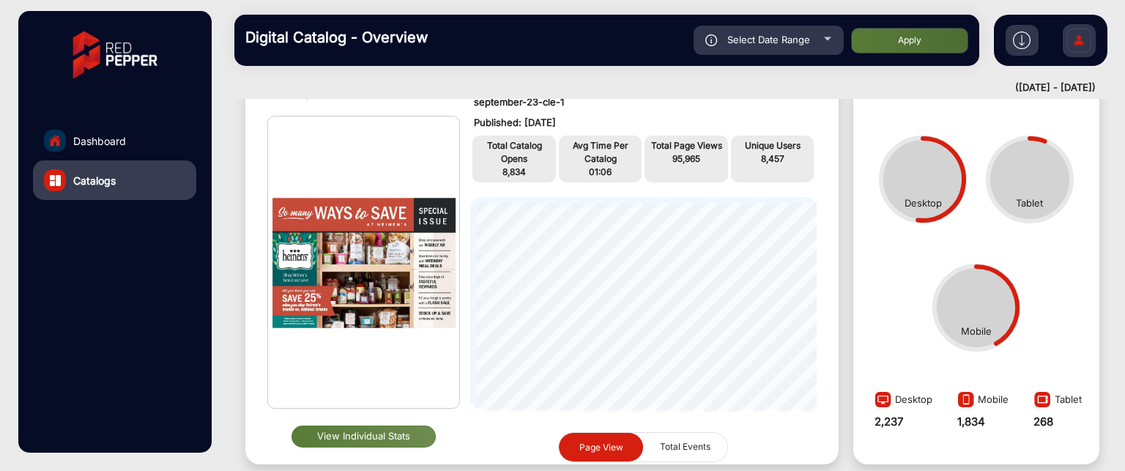
click at [350, 439] on button "View Individual Stats" at bounding box center [364, 437] width 144 height 22
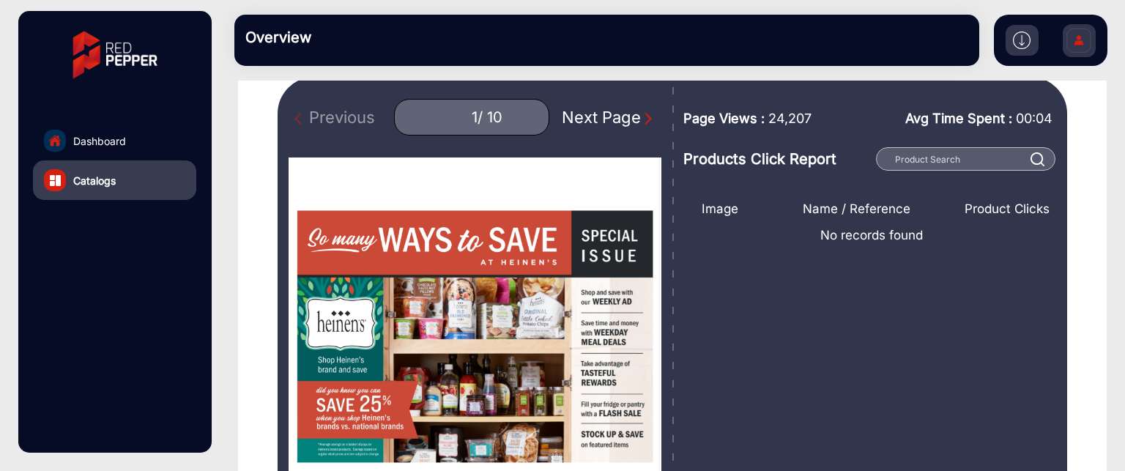
scroll to position [157, 0]
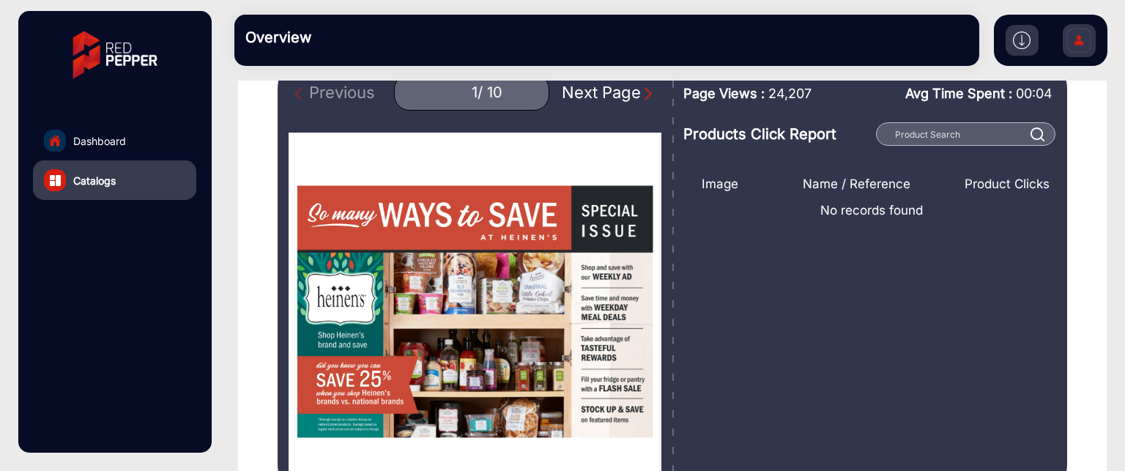
click at [629, 90] on div "Next Page" at bounding box center [609, 93] width 94 height 24
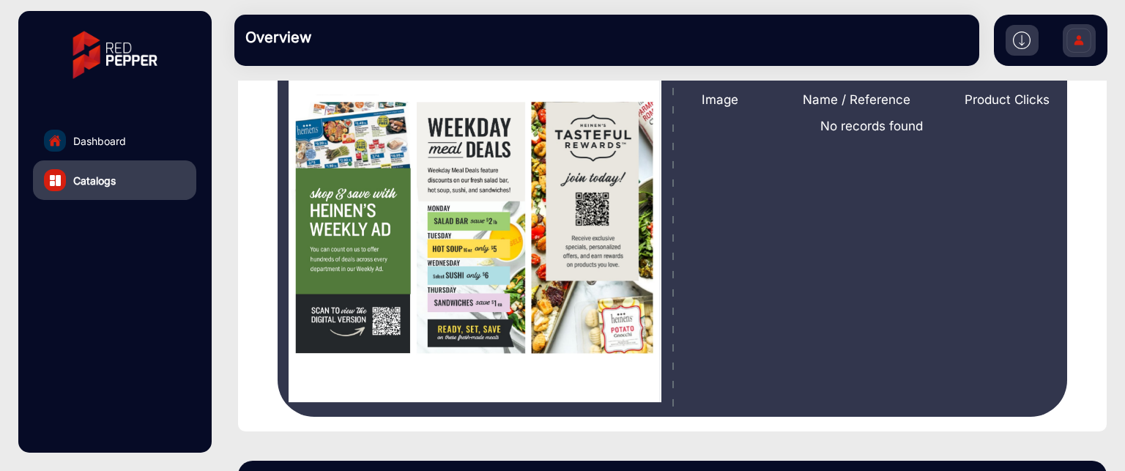
scroll to position [163, 0]
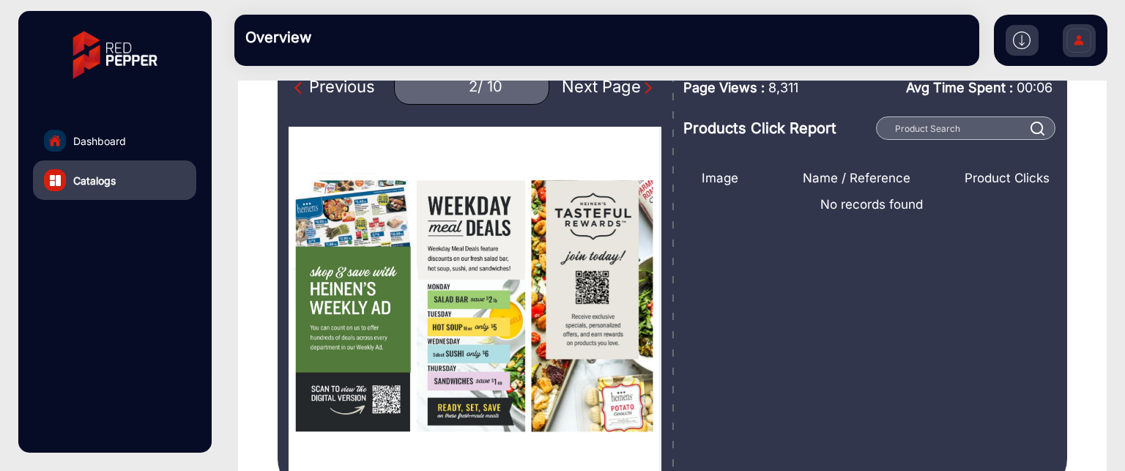
click at [621, 81] on div "Next Page" at bounding box center [609, 87] width 94 height 24
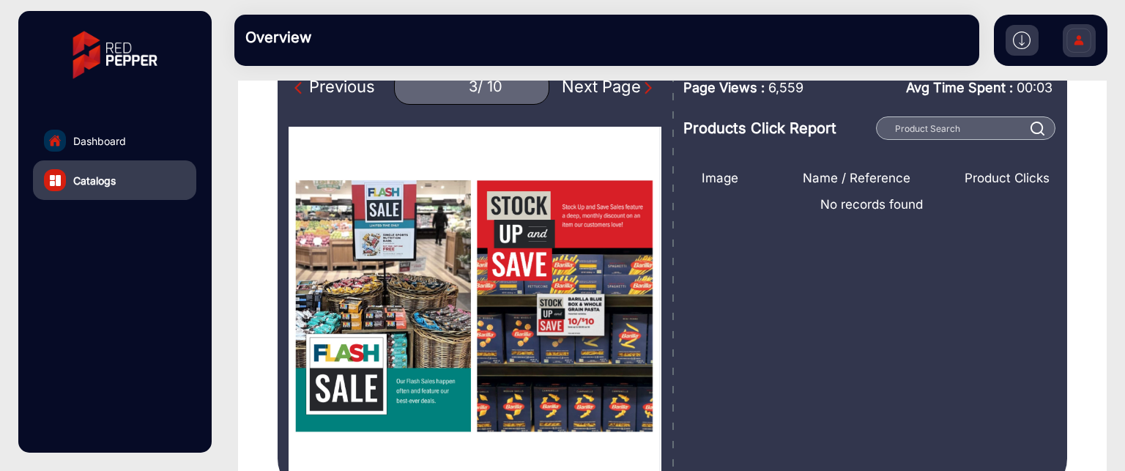
click at [622, 92] on div "Next Page" at bounding box center [609, 87] width 94 height 24
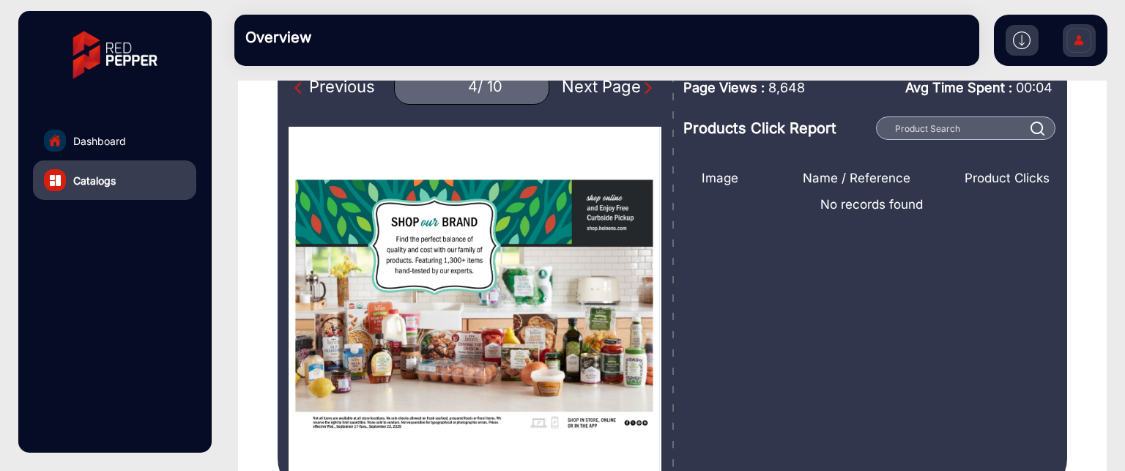
click at [624, 89] on div "Next Page" at bounding box center [609, 87] width 94 height 24
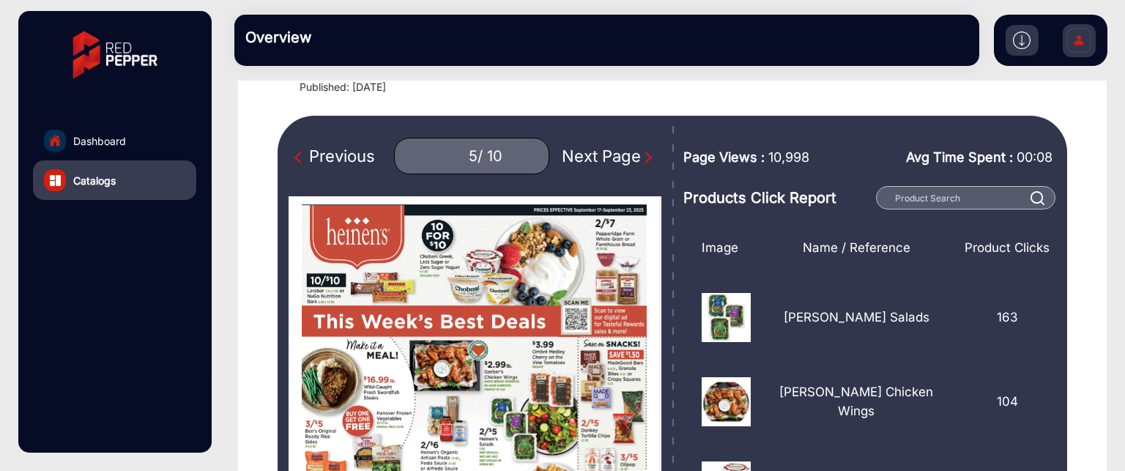
scroll to position [17, 0]
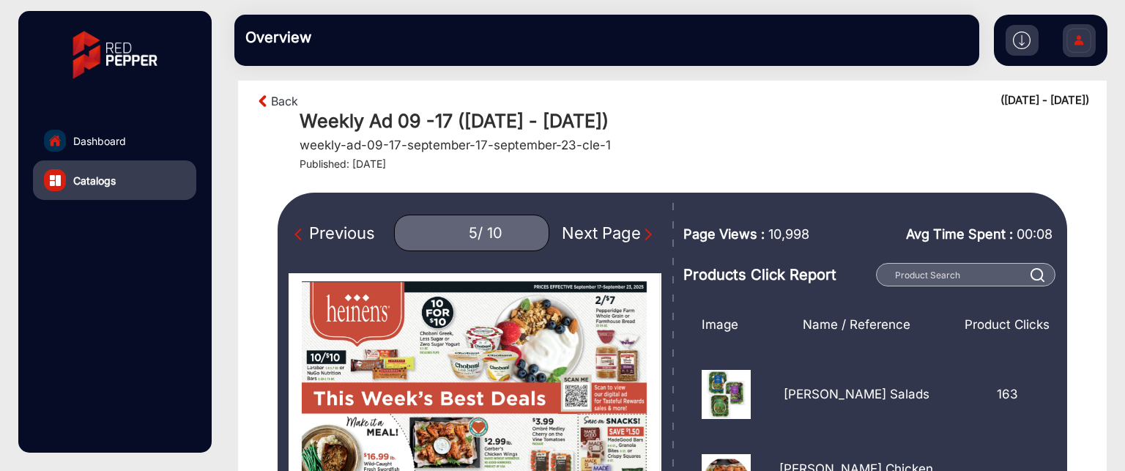
click at [575, 235] on div "Next Page" at bounding box center [609, 233] width 94 height 24
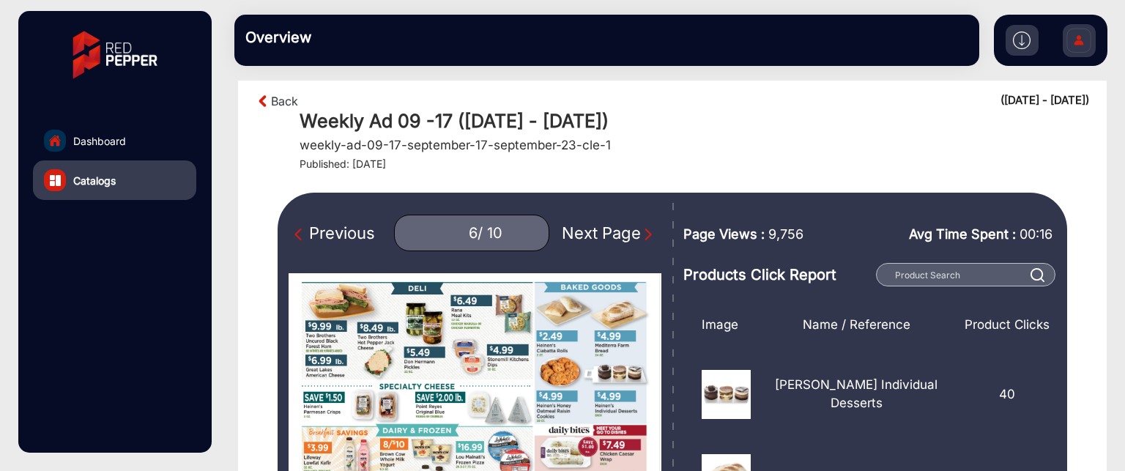
click at [328, 231] on div "Previous" at bounding box center [334, 233] width 81 height 24
type input "5"
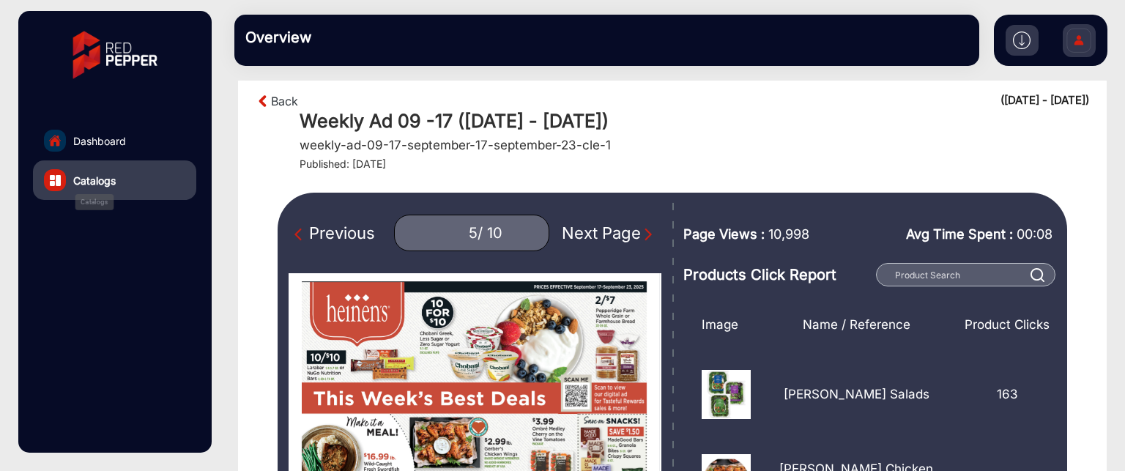
click at [111, 180] on span "Catalogs" at bounding box center [94, 180] width 42 height 15
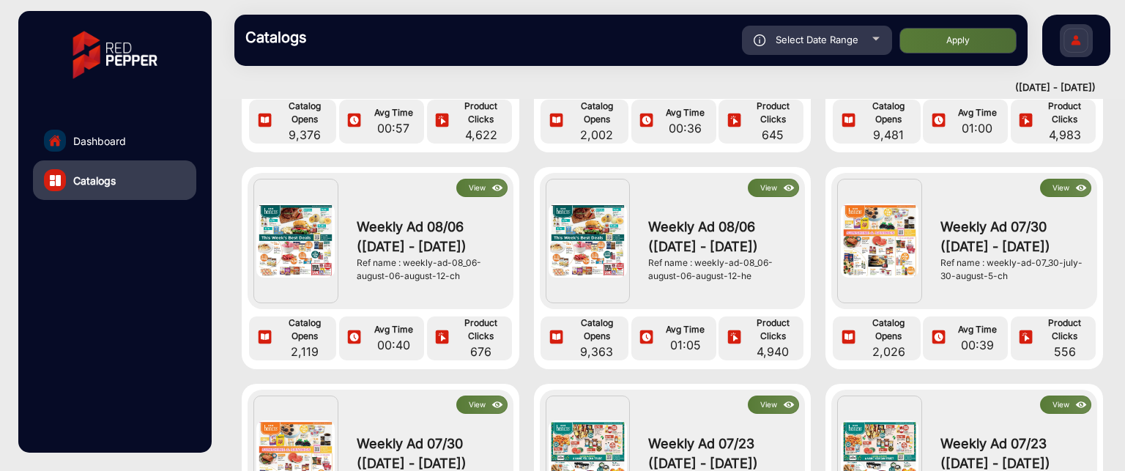
scroll to position [2021, 0]
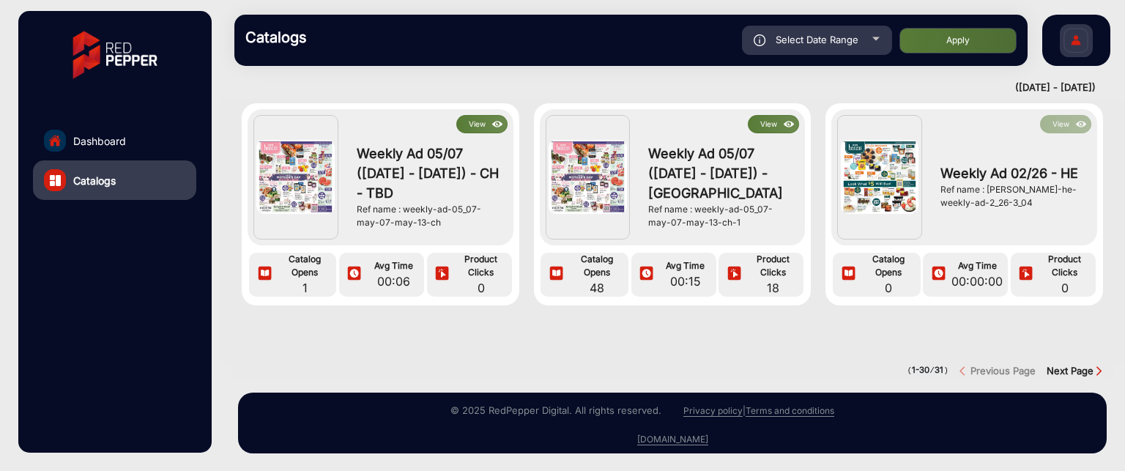
click at [1065, 365] on strong "Next Page" at bounding box center [1070, 371] width 47 height 12
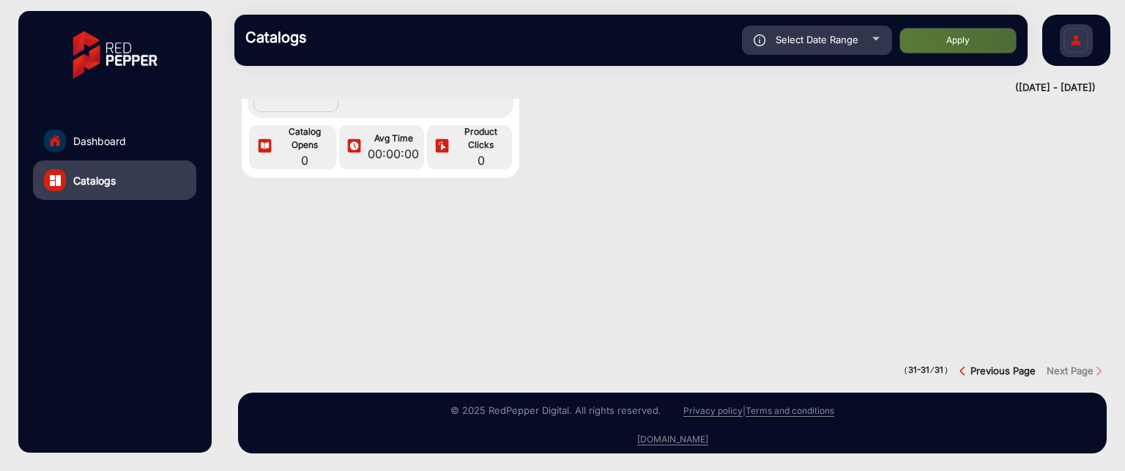
scroll to position [196, 0]
click at [965, 366] on img "previous button" at bounding box center [965, 371] width 11 height 11
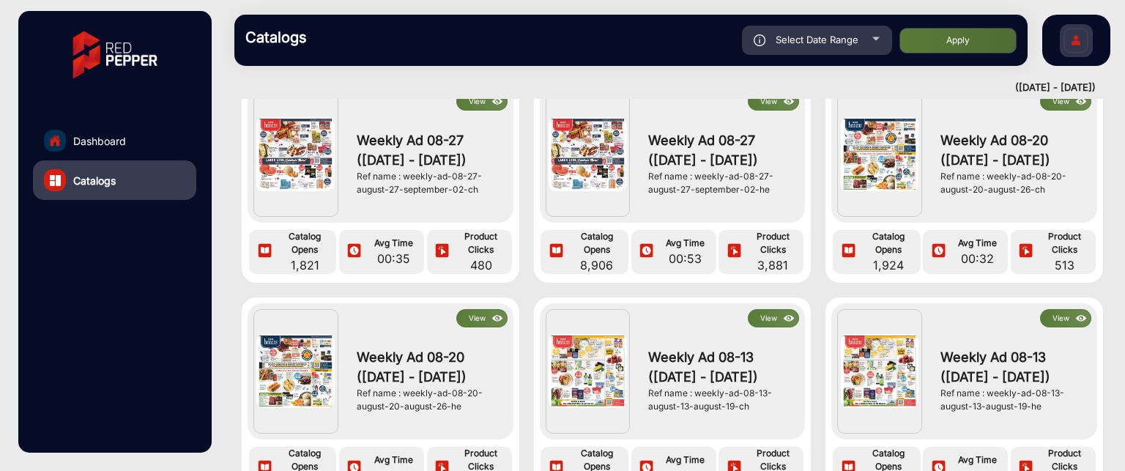
scroll to position [440, 0]
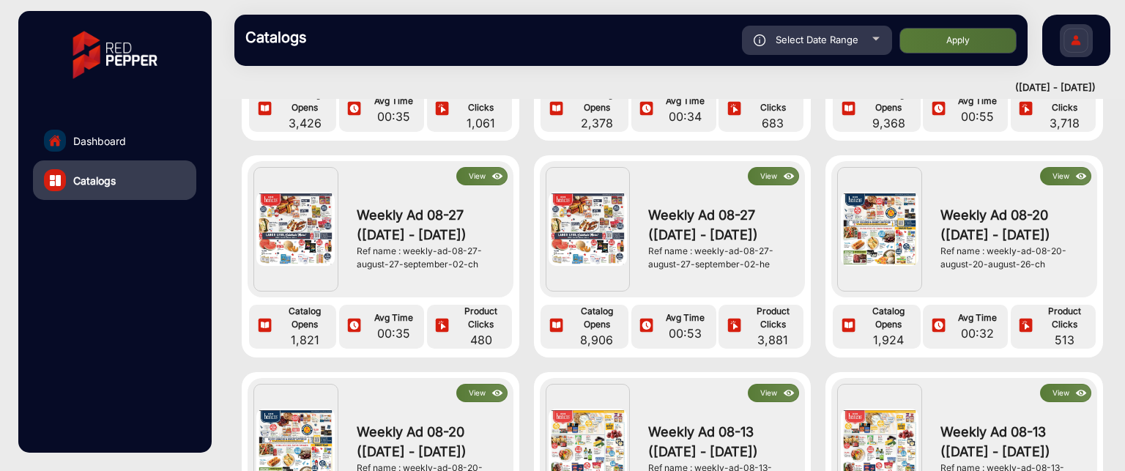
click at [476, 171] on button "View" at bounding box center [481, 176] width 51 height 18
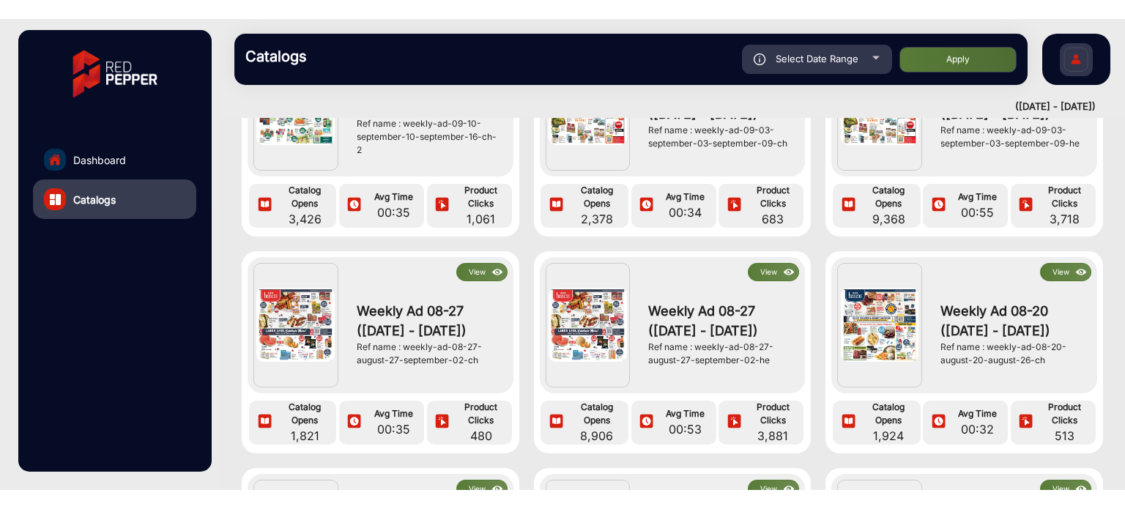
scroll to position [366, 0]
